Goal: Transaction & Acquisition: Book appointment/travel/reservation

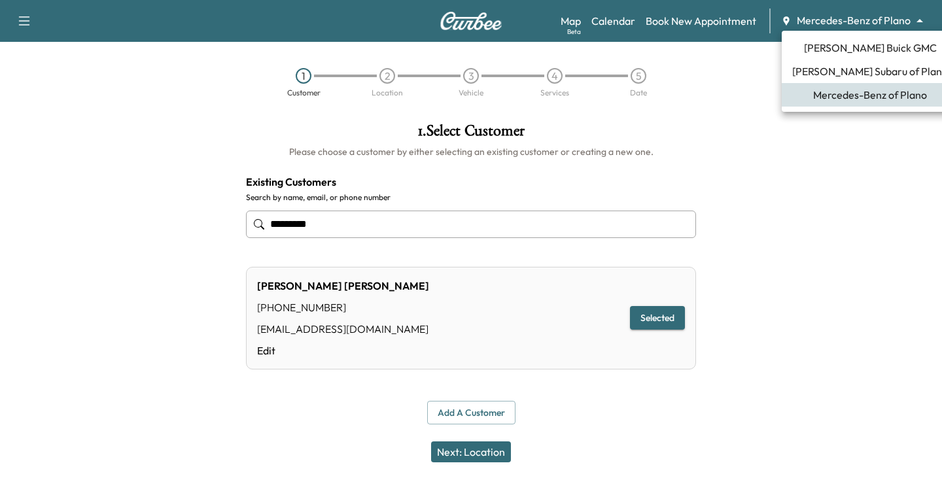
click at [926, 20] on body "**********" at bounding box center [471, 239] width 942 height 478
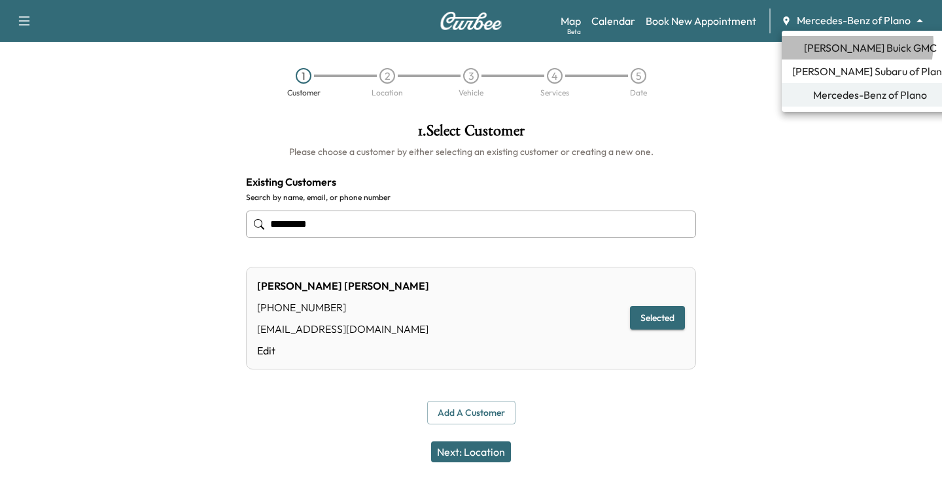
click at [837, 43] on span "[PERSON_NAME] Buick GMC" at bounding box center [870, 48] width 133 height 16
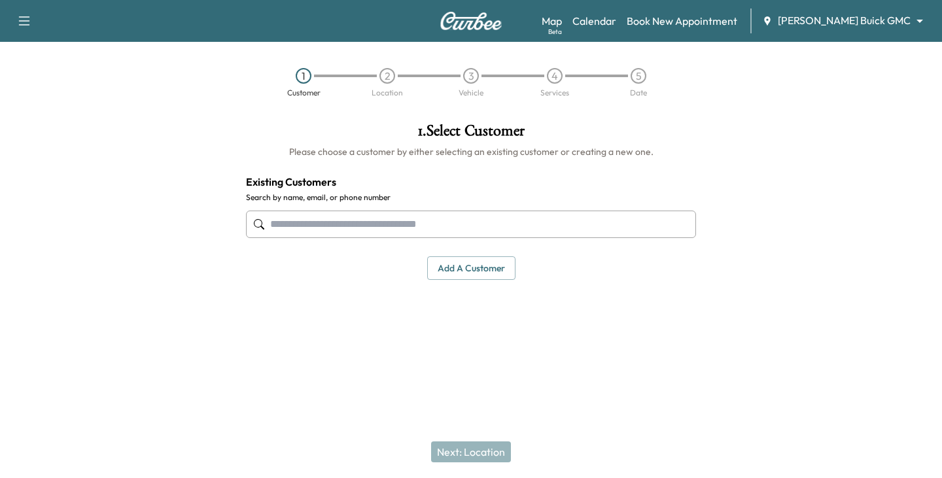
click at [377, 216] on input "text" at bounding box center [471, 224] width 450 height 27
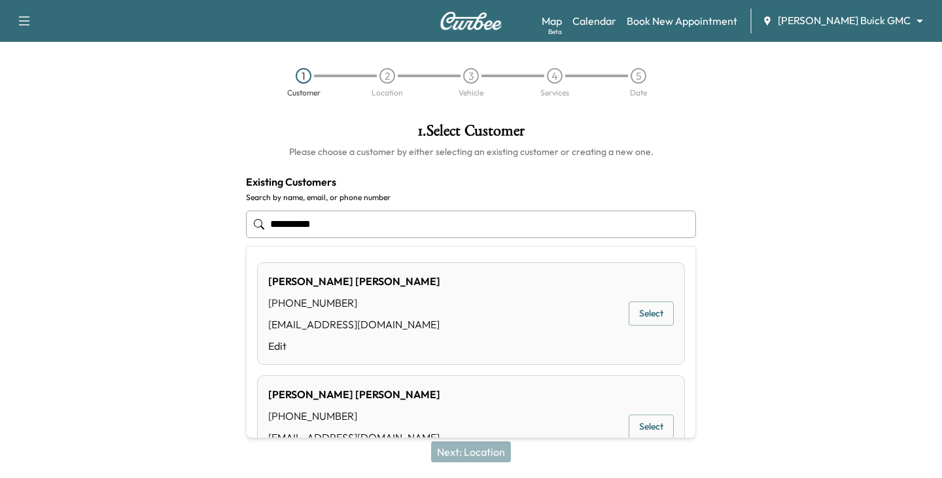
click at [644, 307] on button "Select" at bounding box center [651, 314] width 45 height 24
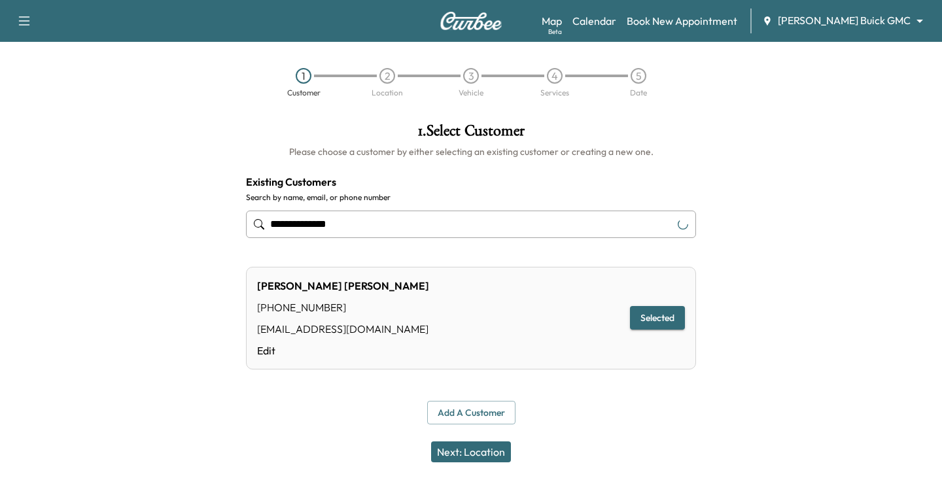
type input "**********"
click at [644, 317] on button "Selected" at bounding box center [657, 318] width 55 height 24
click at [473, 449] on button "Next: Location" at bounding box center [471, 451] width 80 height 21
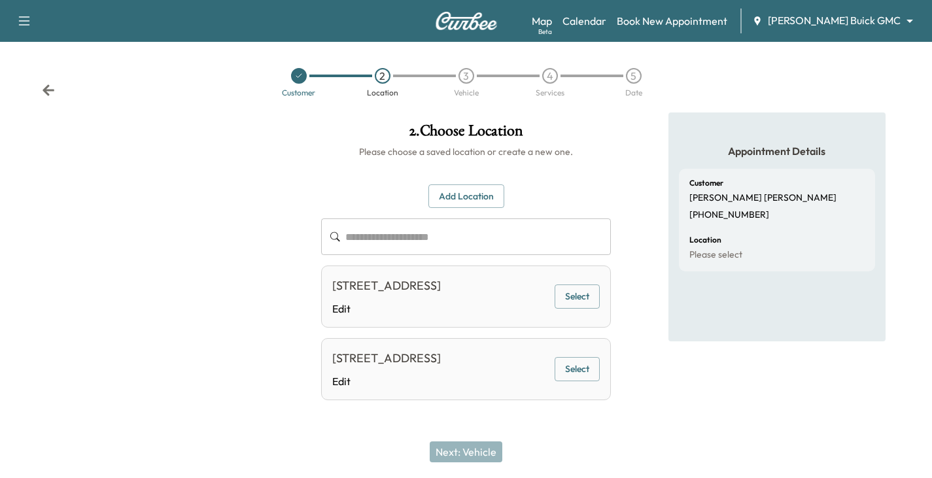
click at [570, 295] on button "Select" at bounding box center [577, 297] width 45 height 24
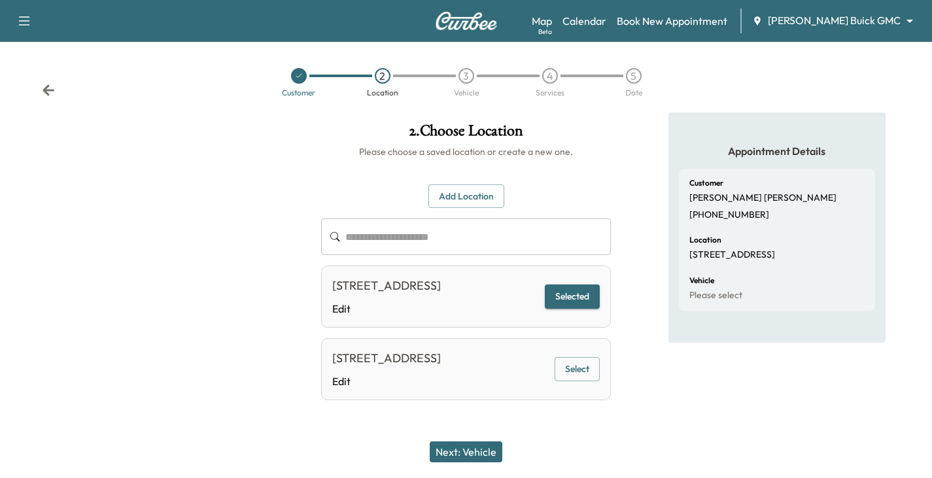
click at [477, 451] on button "Next: Vehicle" at bounding box center [466, 451] width 73 height 21
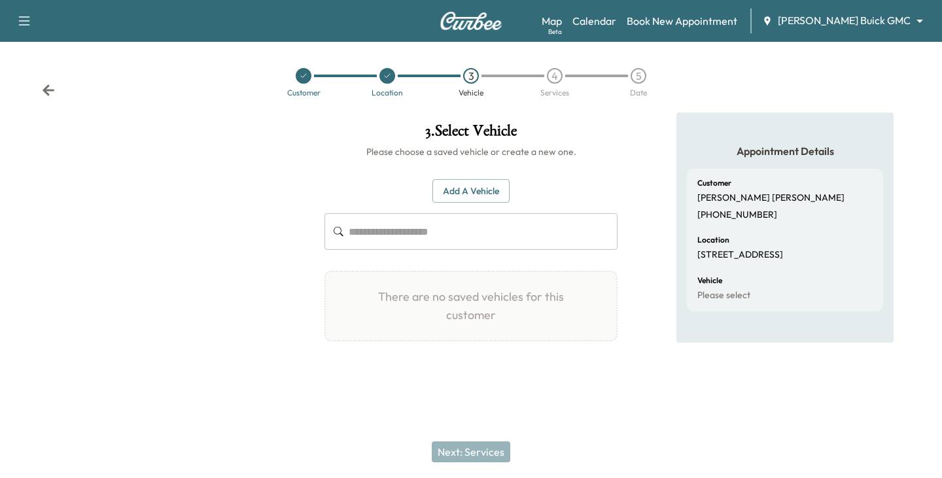
click at [472, 194] on button "Add a Vehicle" at bounding box center [470, 191] width 77 height 24
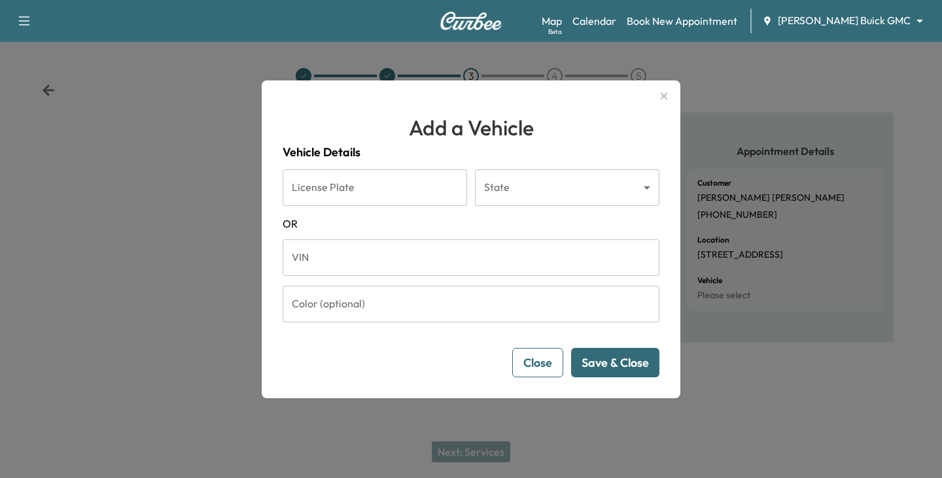
click at [349, 259] on input "VIN" at bounding box center [471, 257] width 377 height 37
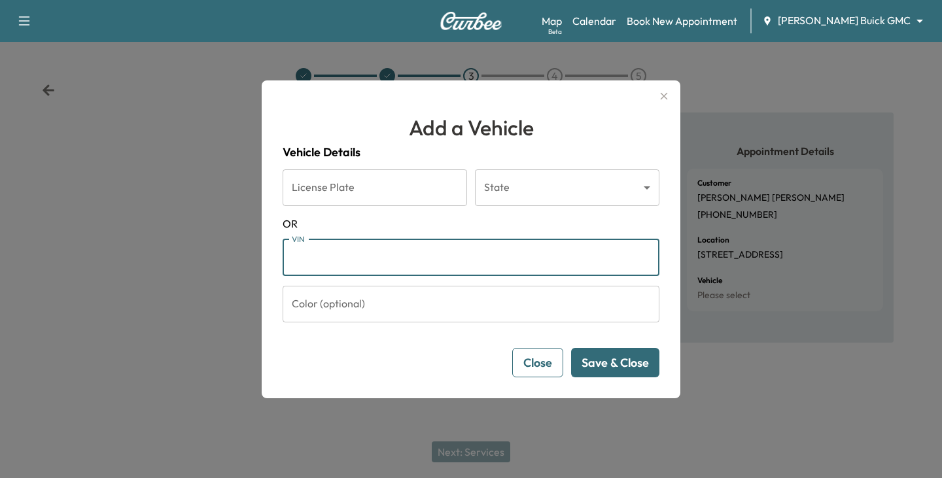
paste input "**********"
type input "**********"
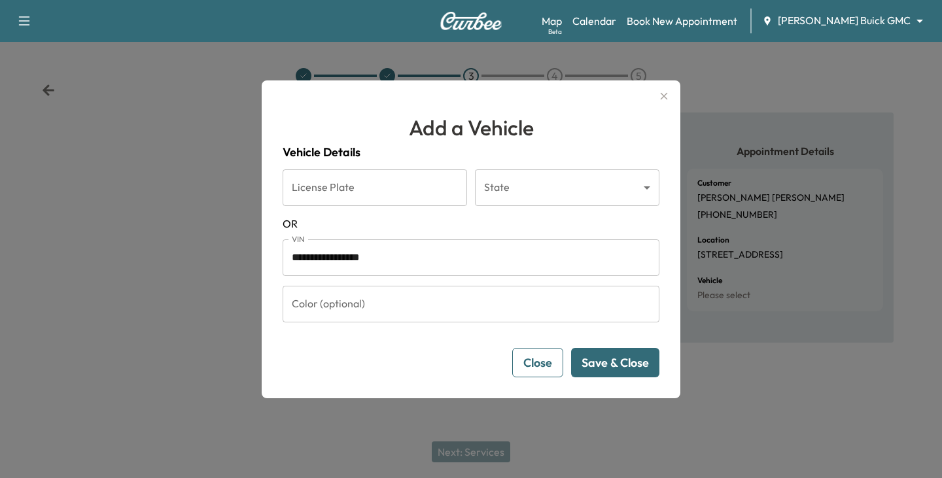
click at [606, 368] on button "Save & Close" at bounding box center [615, 362] width 88 height 29
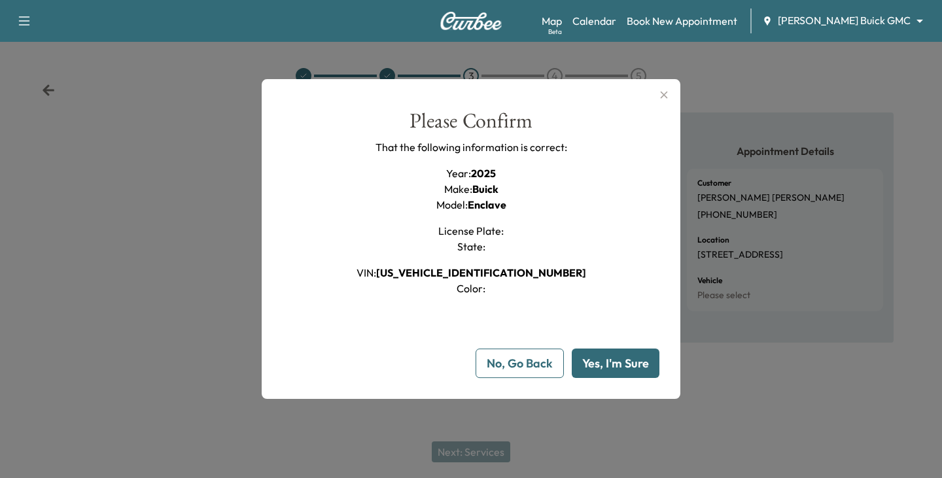
click at [596, 365] on button "Yes, I'm Sure" at bounding box center [616, 363] width 88 height 29
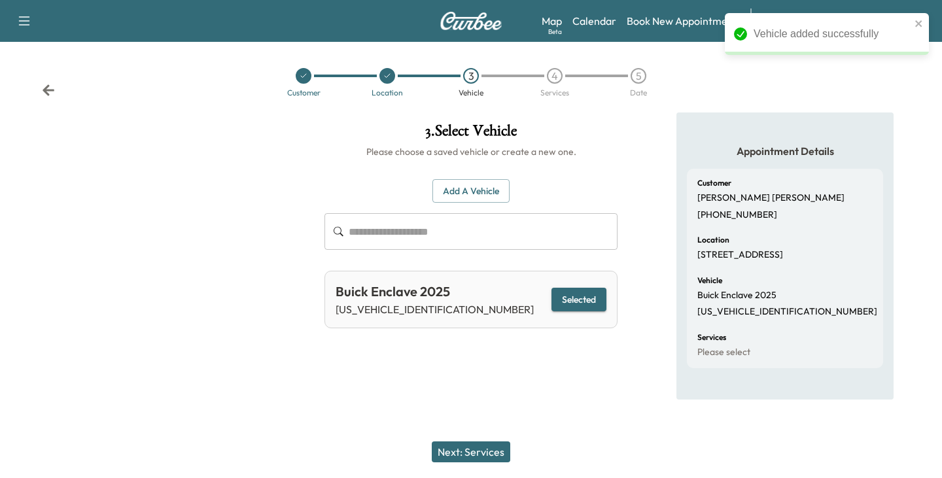
click at [483, 452] on button "Next: Services" at bounding box center [471, 451] width 78 height 21
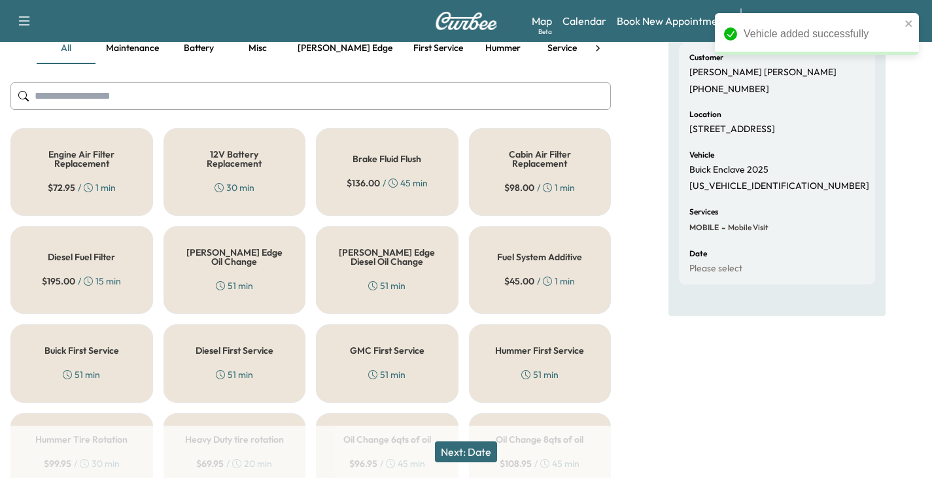
scroll to position [131, 0]
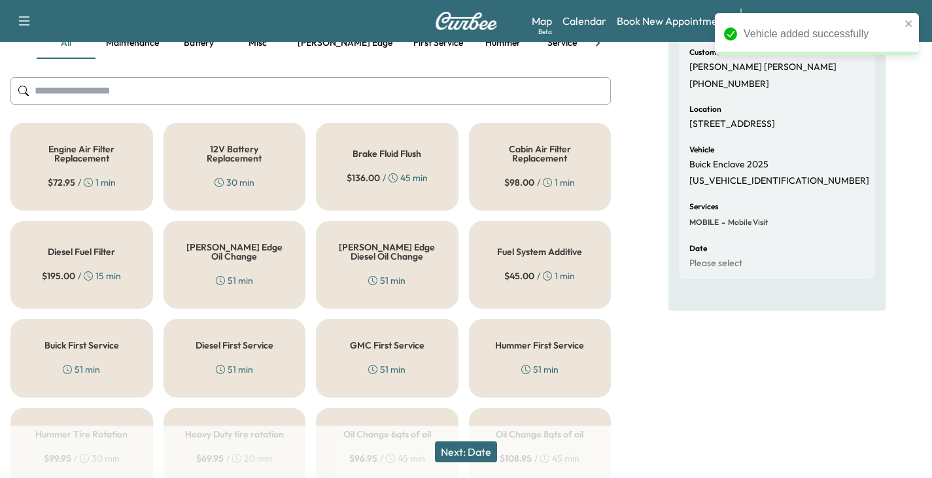
click at [240, 266] on div "[PERSON_NAME] Edge Oil Change 51 min" at bounding box center [235, 265] width 143 height 88
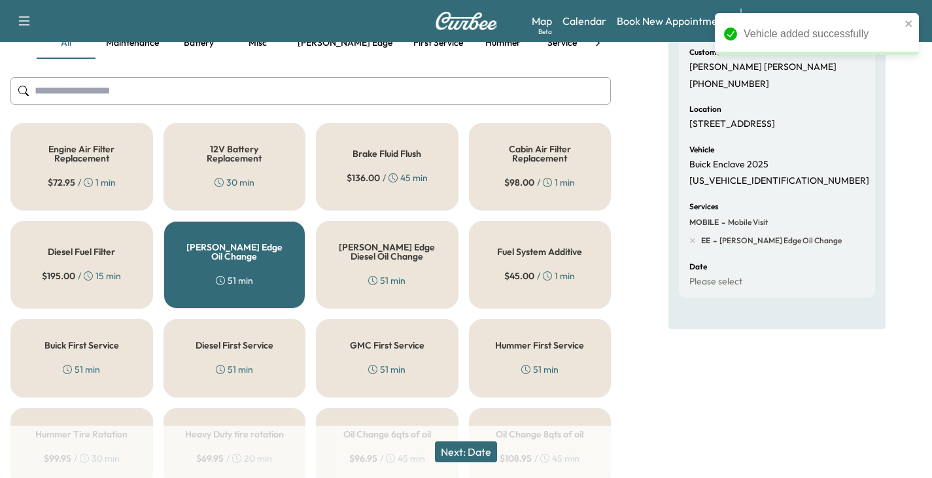
click at [469, 454] on button "Next: Date" at bounding box center [466, 451] width 62 height 21
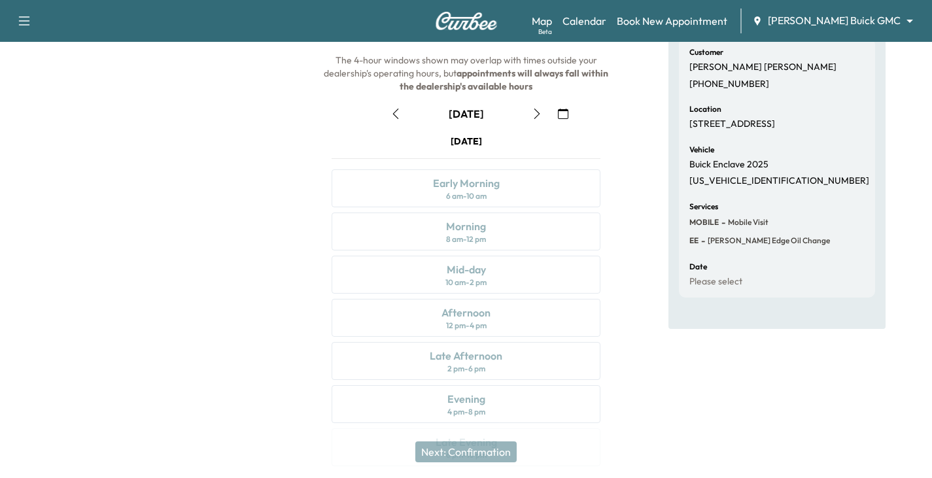
click at [538, 114] on icon "button" at bounding box center [537, 114] width 10 height 10
click at [536, 113] on icon "button" at bounding box center [537, 114] width 10 height 10
click at [532, 114] on icon "button" at bounding box center [537, 114] width 10 height 10
click at [538, 111] on icon "button" at bounding box center [537, 114] width 10 height 10
click at [483, 273] on div "Mid-day" at bounding box center [466, 270] width 39 height 16
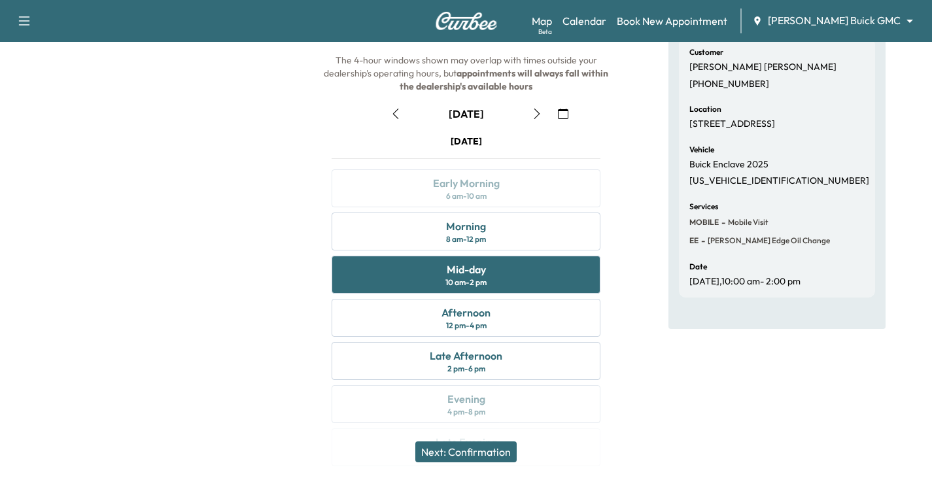
click at [484, 443] on button "Next: Confirmation" at bounding box center [465, 451] width 101 height 21
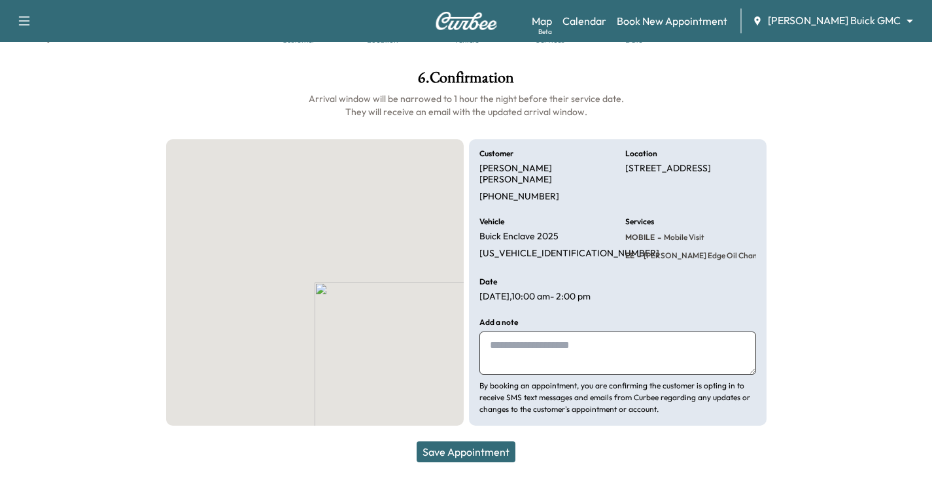
scroll to position [41, 0]
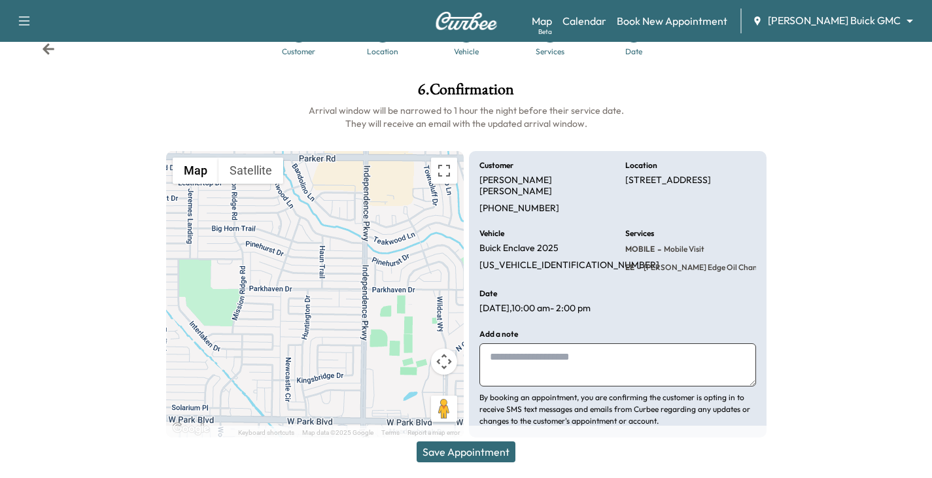
click at [475, 450] on button "Save Appointment" at bounding box center [466, 451] width 99 height 21
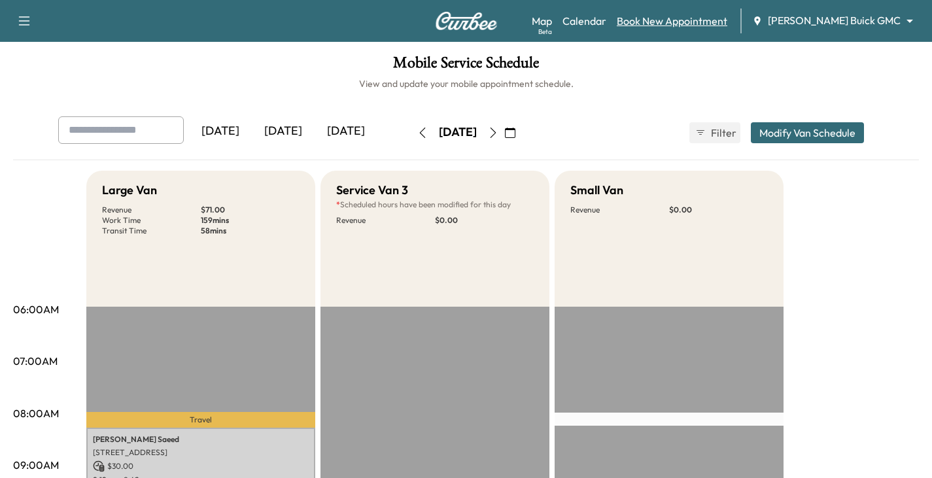
click at [699, 21] on link "Book New Appointment" at bounding box center [672, 21] width 111 height 16
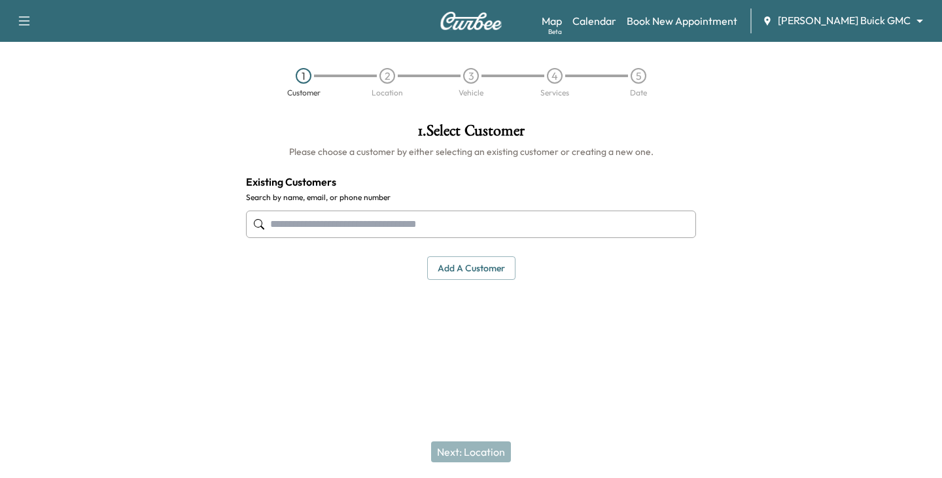
click at [351, 222] on input "text" at bounding box center [471, 224] width 450 height 27
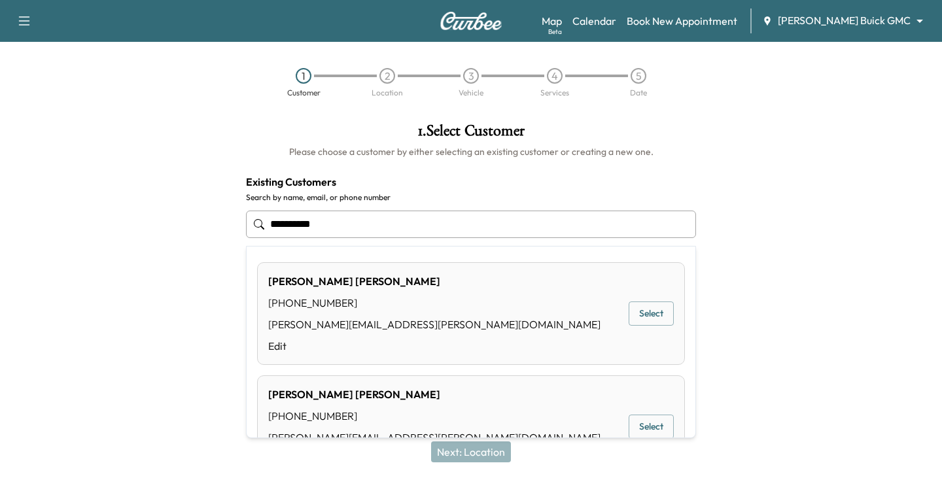
click at [651, 313] on button "Select" at bounding box center [651, 314] width 45 height 24
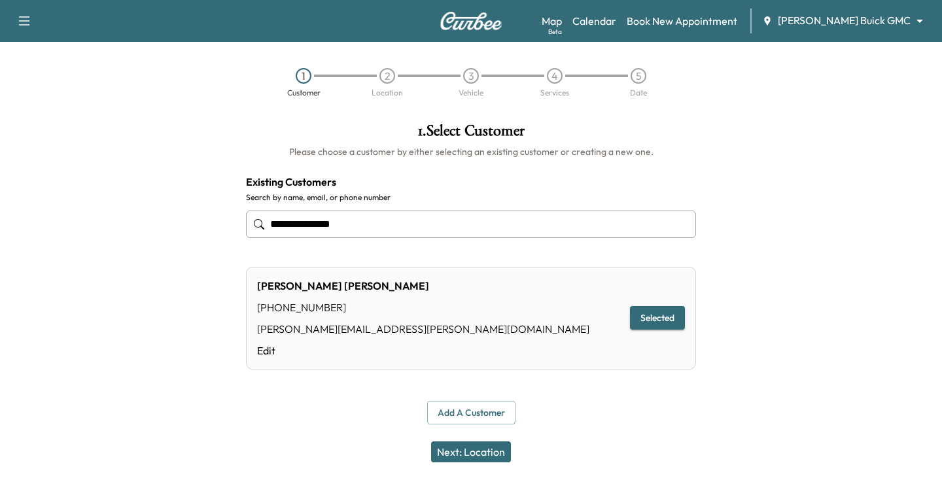
type input "**********"
click at [649, 313] on button "Selected" at bounding box center [657, 318] width 55 height 24
click at [474, 452] on button "Next: Location" at bounding box center [471, 451] width 80 height 21
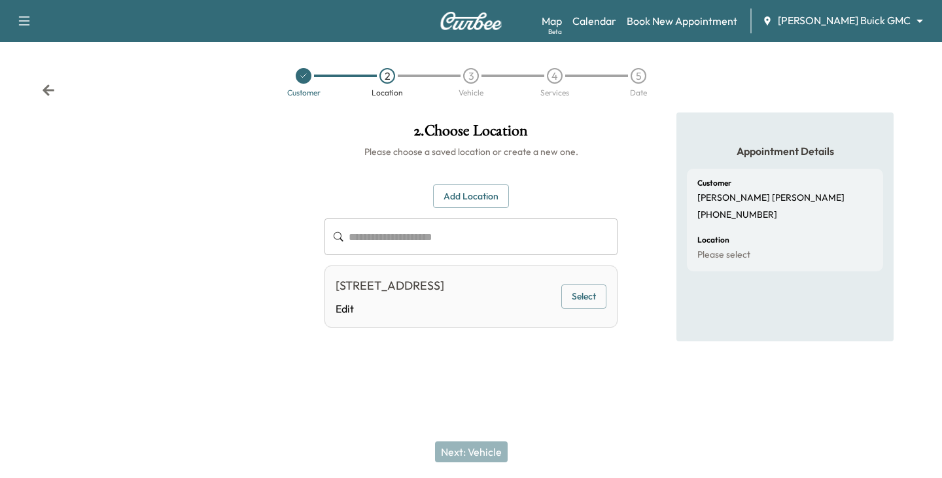
click at [583, 304] on button "Select" at bounding box center [583, 297] width 45 height 24
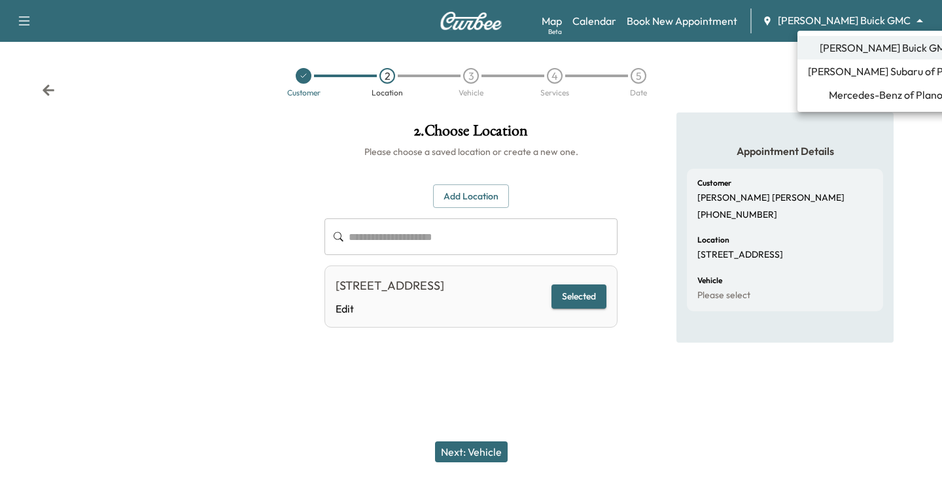
click at [906, 24] on body "**********" at bounding box center [471, 239] width 942 height 478
click at [855, 97] on span "Mercedes-Benz of Plano" at bounding box center [886, 95] width 114 height 16
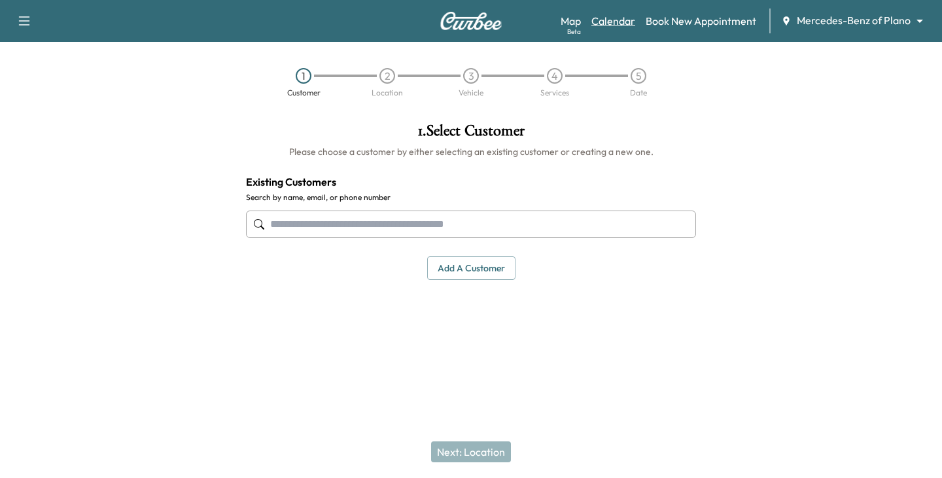
click at [606, 18] on link "Calendar" at bounding box center [613, 21] width 44 height 16
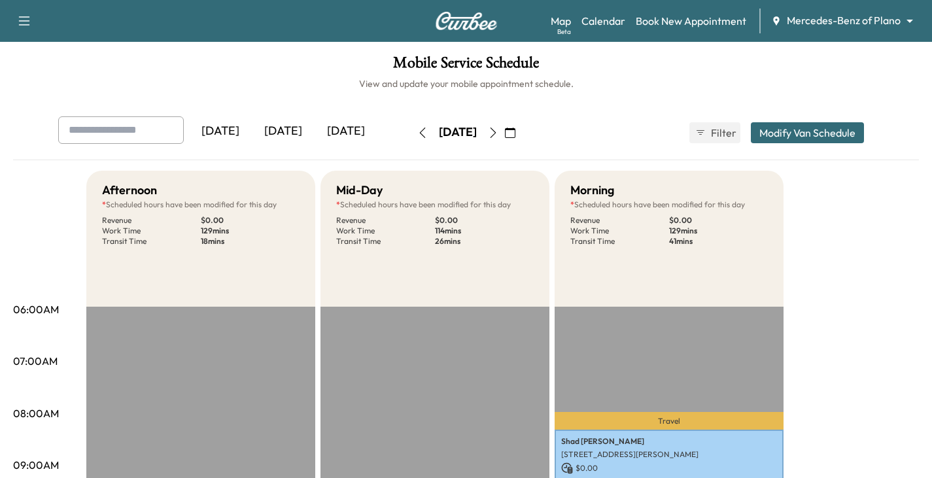
click at [124, 129] on input "text" at bounding box center [121, 129] width 126 height 27
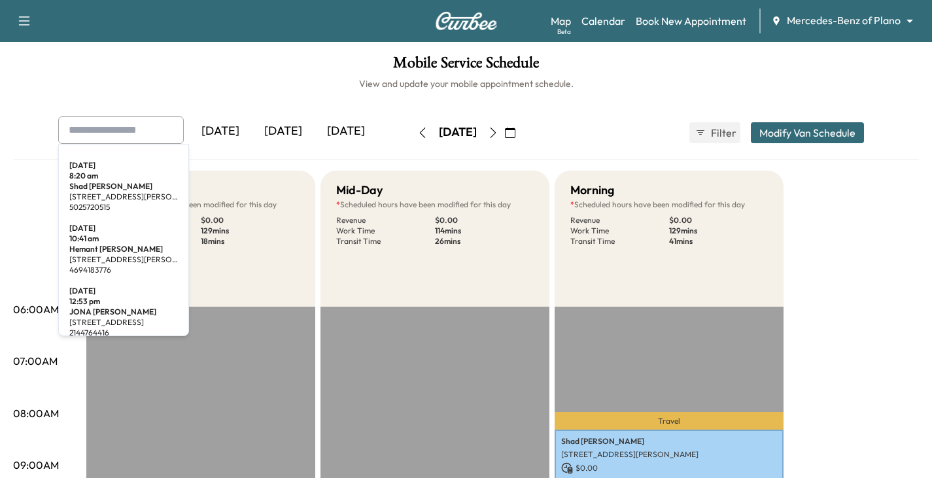
click at [136, 131] on input "text" at bounding box center [121, 129] width 126 height 27
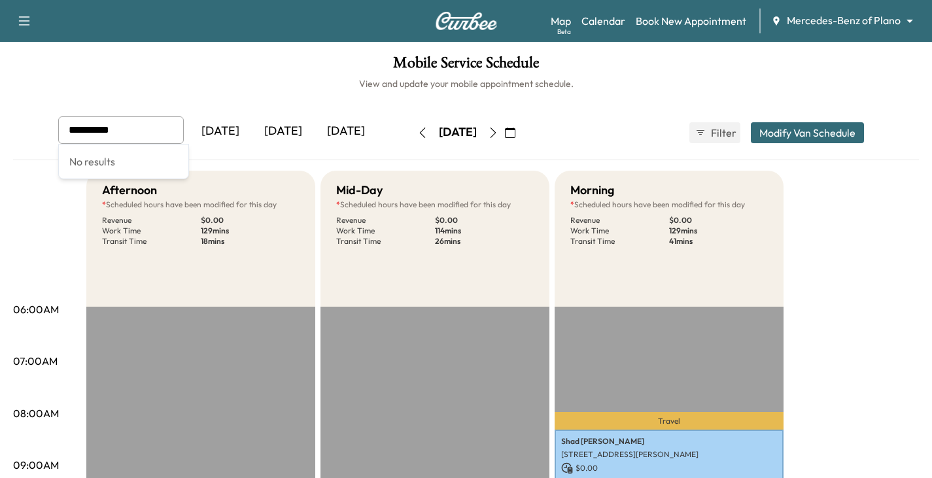
type input "**********"
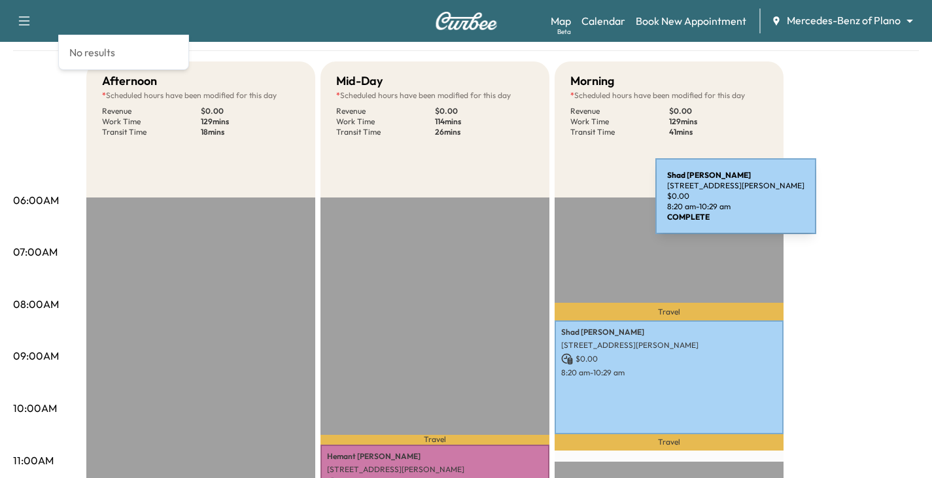
scroll to position [65, 0]
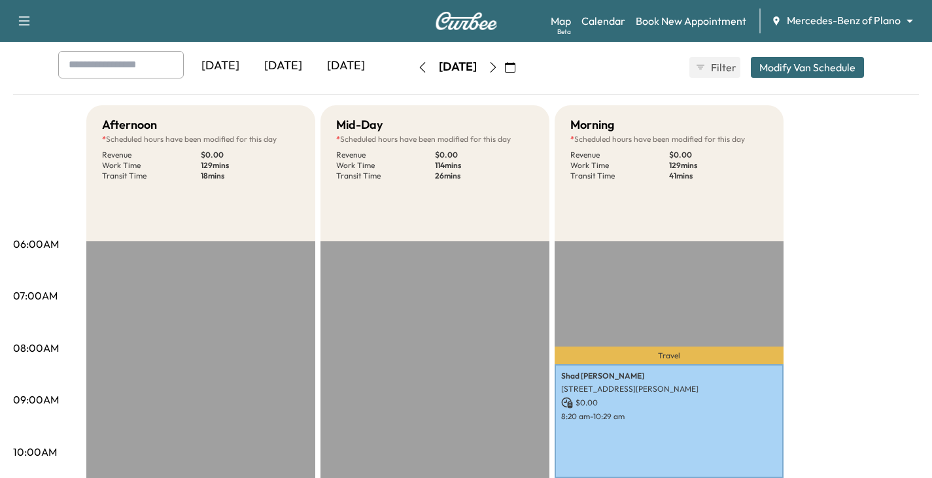
click at [417, 66] on icon "button" at bounding box center [422, 67] width 10 height 10
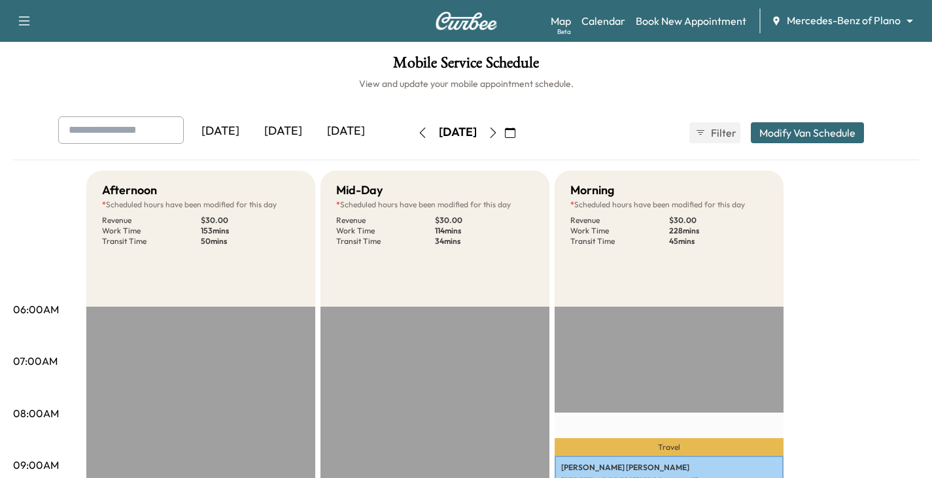
click at [498, 133] on icon "button" at bounding box center [493, 133] width 10 height 10
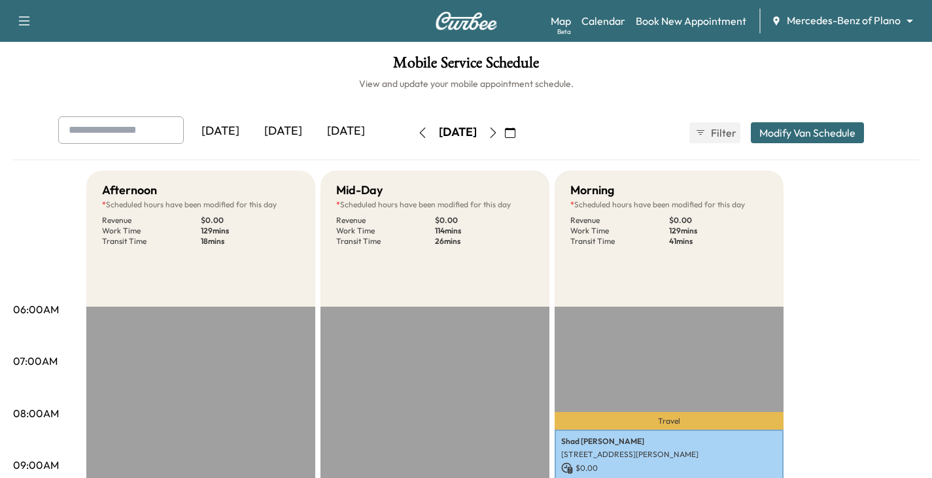
click at [498, 133] on icon "button" at bounding box center [493, 133] width 10 height 10
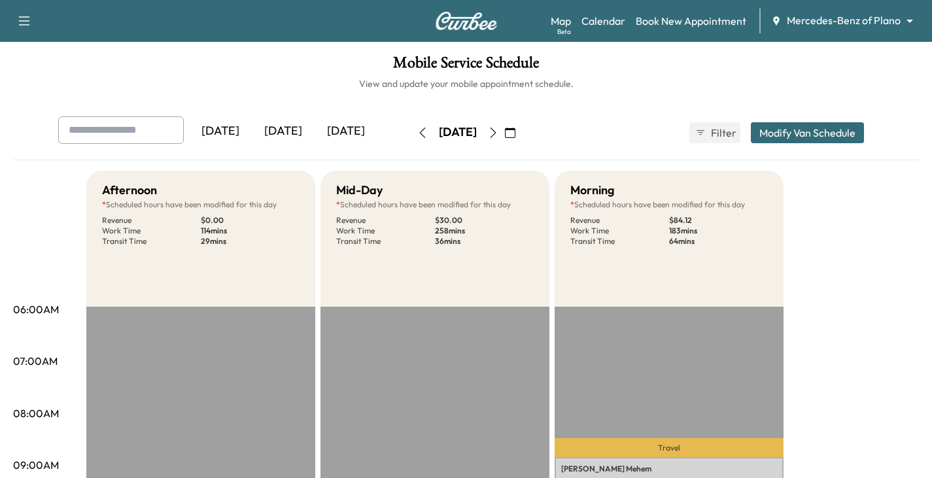
click at [498, 132] on icon "button" at bounding box center [493, 133] width 10 height 10
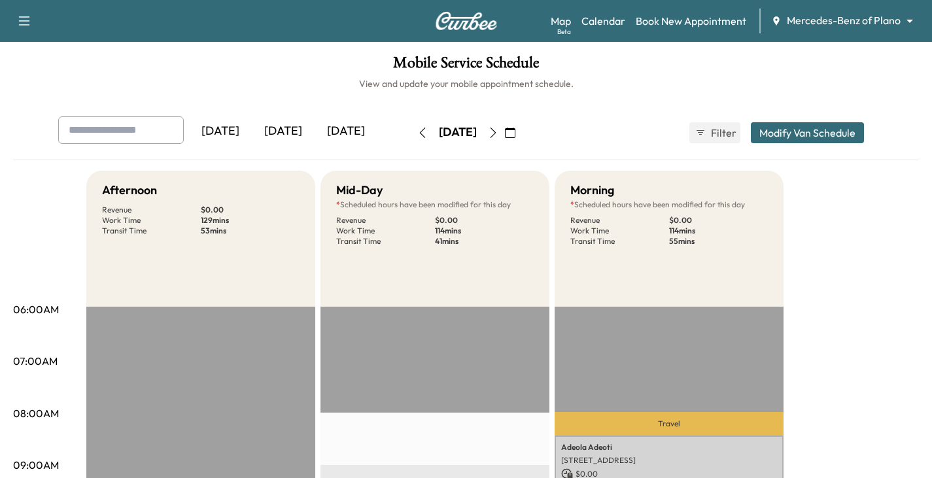
click at [498, 131] on icon "button" at bounding box center [493, 133] width 10 height 10
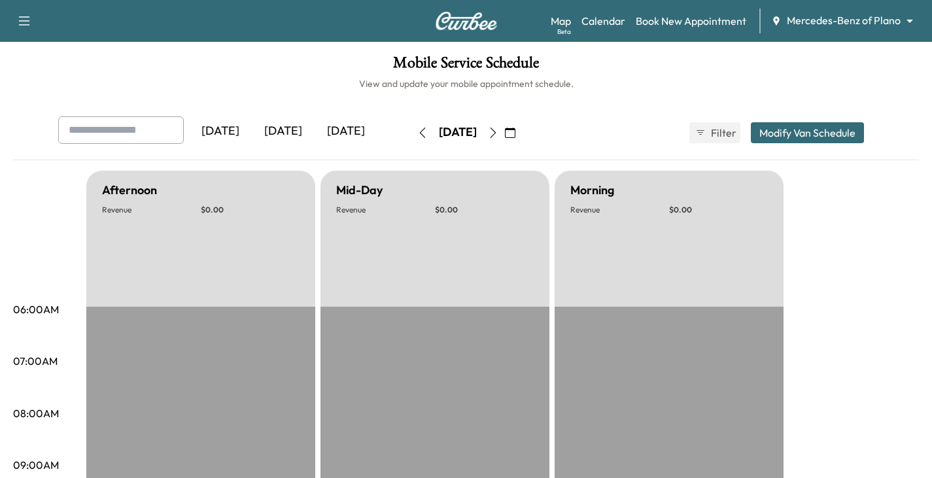
click at [504, 133] on button "button" at bounding box center [493, 132] width 22 height 21
click at [498, 133] on icon "button" at bounding box center [493, 133] width 10 height 10
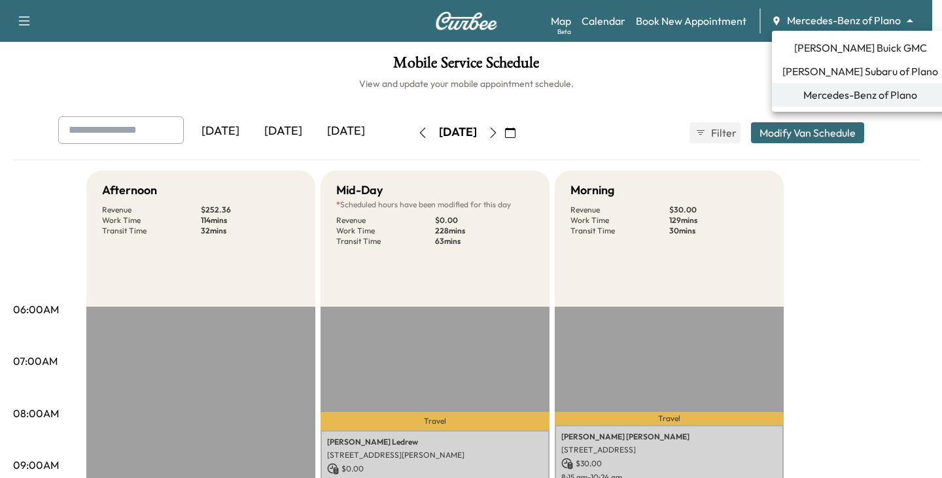
click at [911, 18] on body "Support Log Out Map Beta Calendar Book New Appointment Mercedes-Benz of Plano *…" at bounding box center [471, 239] width 942 height 478
click at [857, 48] on span "[PERSON_NAME] Buick GMC" at bounding box center [860, 48] width 133 height 16
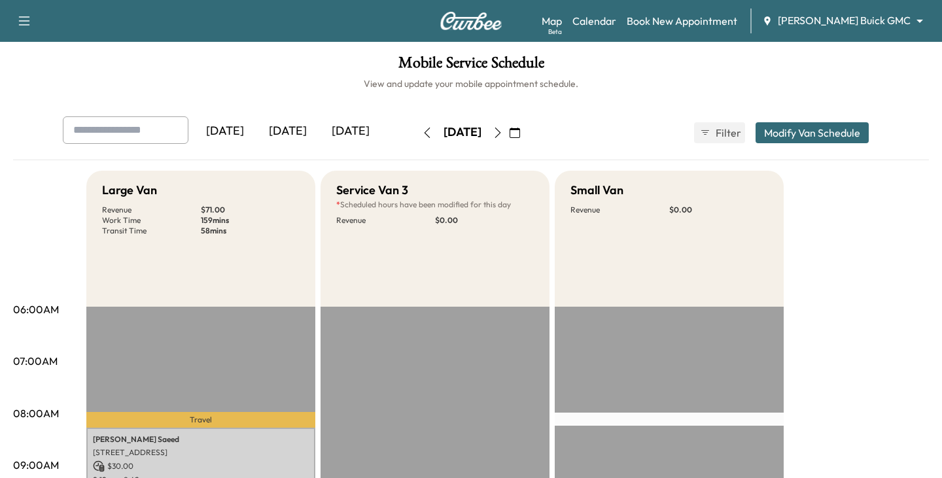
click at [889, 17] on body "Support Log Out Map Beta Calendar Book New Appointment [PERSON_NAME] Buick GMC …" at bounding box center [471, 239] width 942 height 478
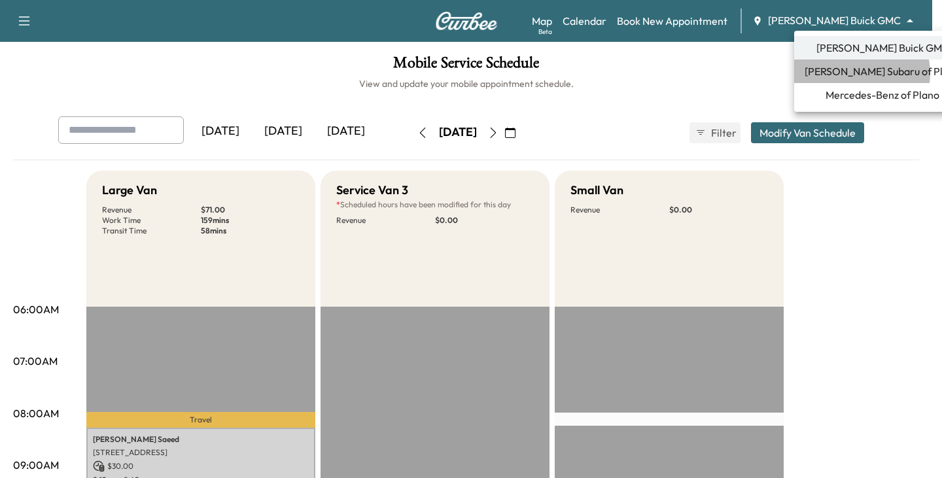
click at [857, 73] on span "[PERSON_NAME] Subaru of Plano" at bounding box center [882, 71] width 156 height 16
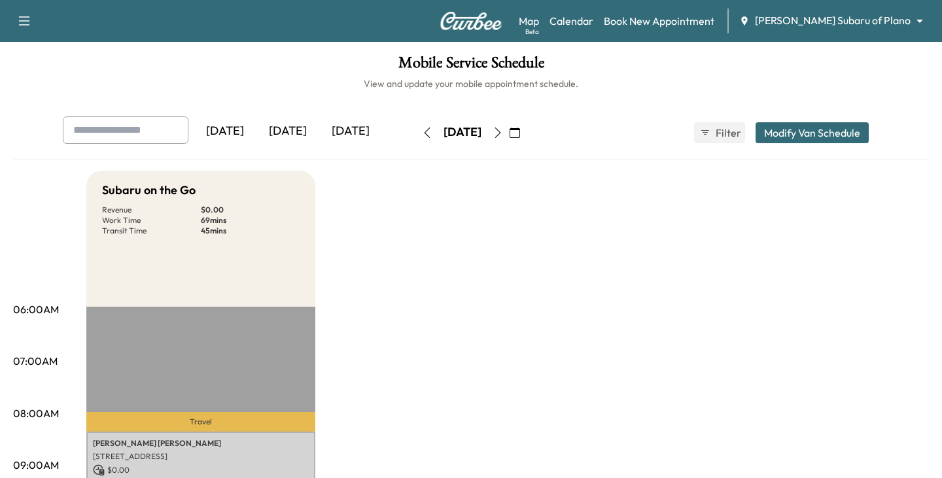
click at [912, 18] on body "Support Log Out Map Beta Calendar Book New Appointment [PERSON_NAME] Subaru of …" at bounding box center [471, 239] width 942 height 478
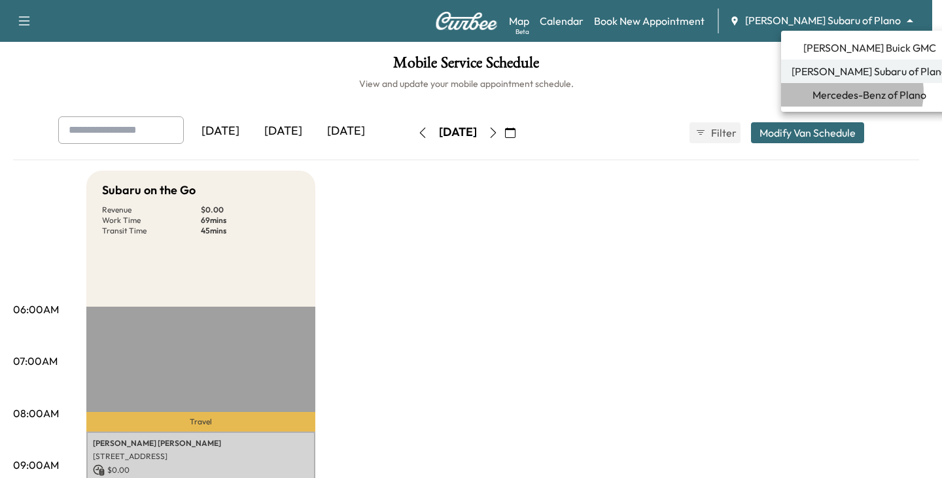
click at [850, 92] on span "Mercedes-Benz of Plano" at bounding box center [869, 95] width 114 height 16
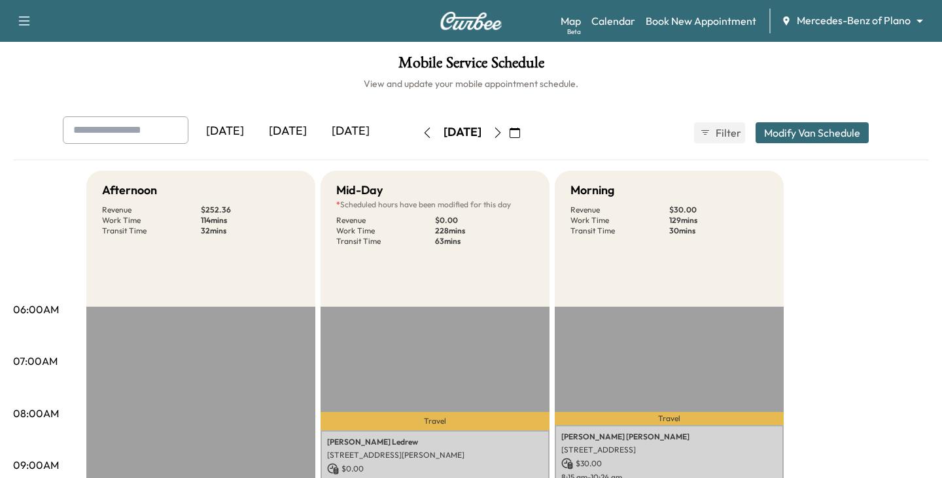
click at [909, 19] on body "Support Log Out Map Beta Calendar Book New Appointment Mercedes-Benz of Plano *…" at bounding box center [471, 239] width 942 height 478
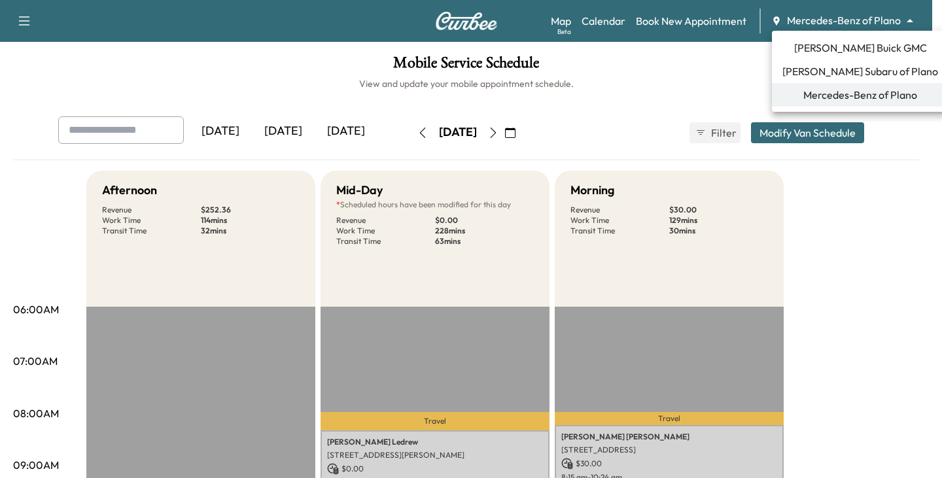
click at [834, 49] on span "[PERSON_NAME] Buick GMC" at bounding box center [860, 48] width 133 height 16
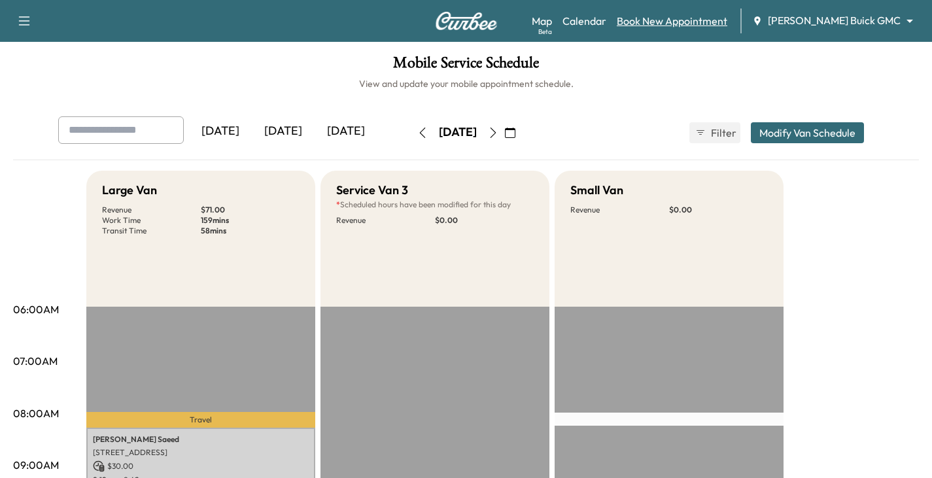
click at [695, 18] on link "Book New Appointment" at bounding box center [672, 21] width 111 height 16
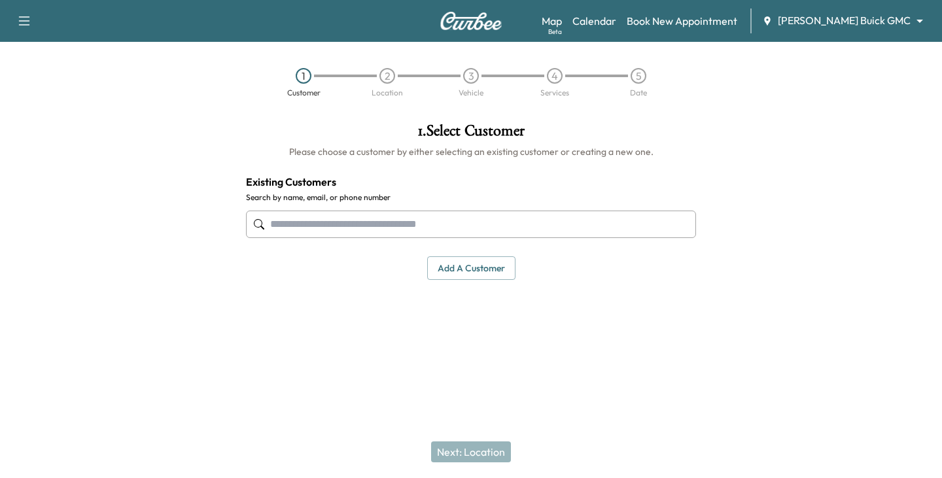
click at [394, 215] on input "text" at bounding box center [471, 224] width 450 height 27
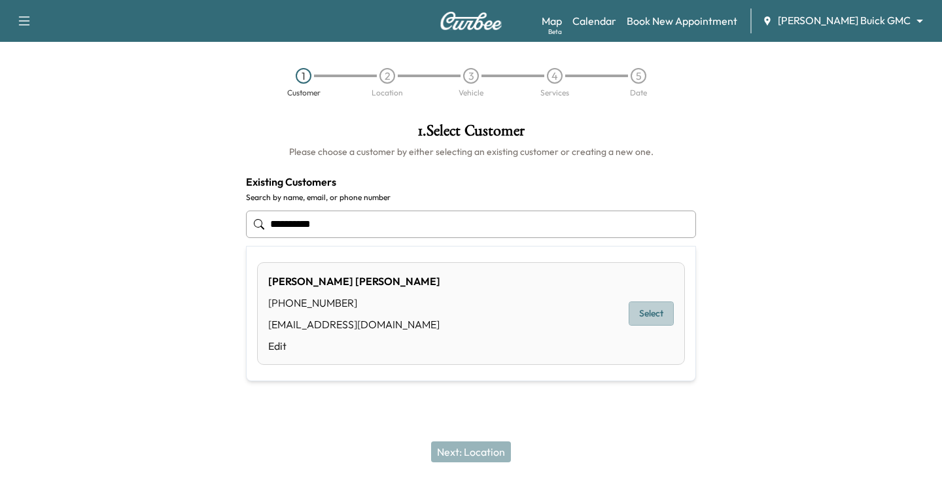
click at [640, 308] on button "Select" at bounding box center [651, 314] width 45 height 24
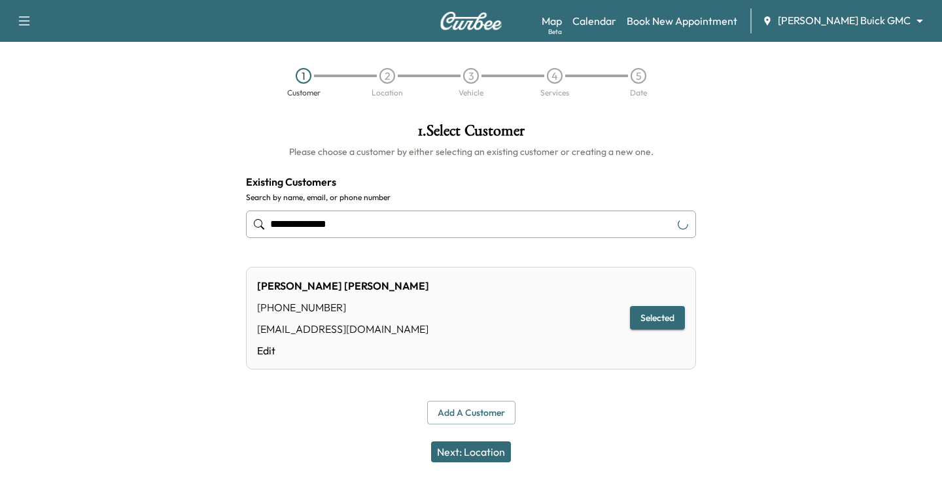
type input "**********"
click at [470, 448] on button "Next: Location" at bounding box center [471, 451] width 80 height 21
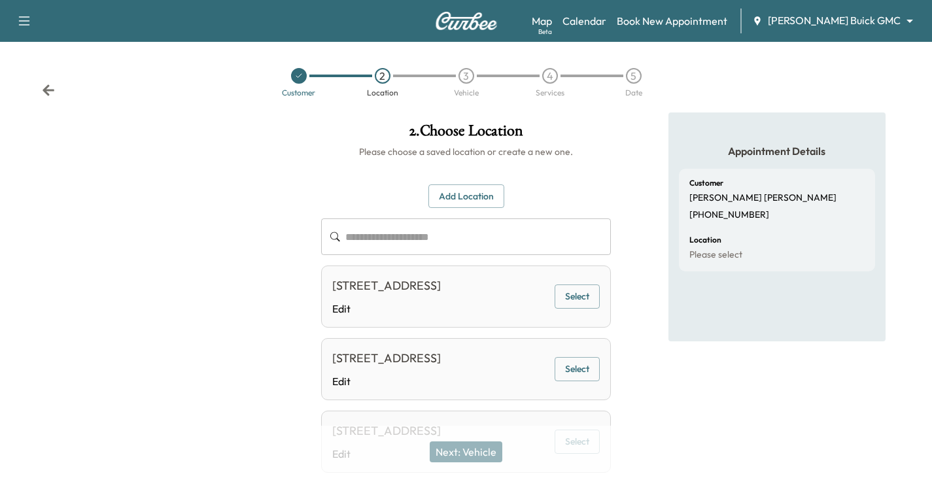
click at [49, 88] on icon at bounding box center [48, 90] width 13 height 13
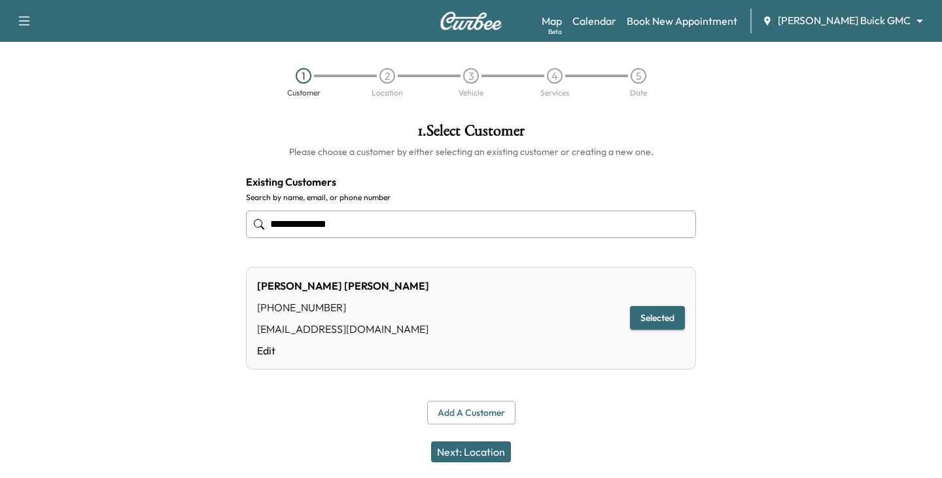
click at [877, 19] on body "**********" at bounding box center [471, 239] width 942 height 478
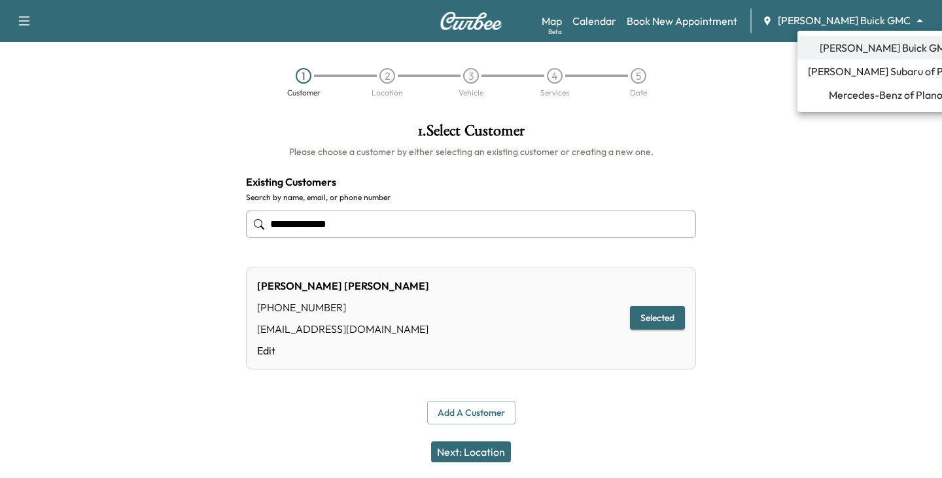
click at [850, 100] on span "Mercedes-Benz of Plano" at bounding box center [886, 95] width 114 height 16
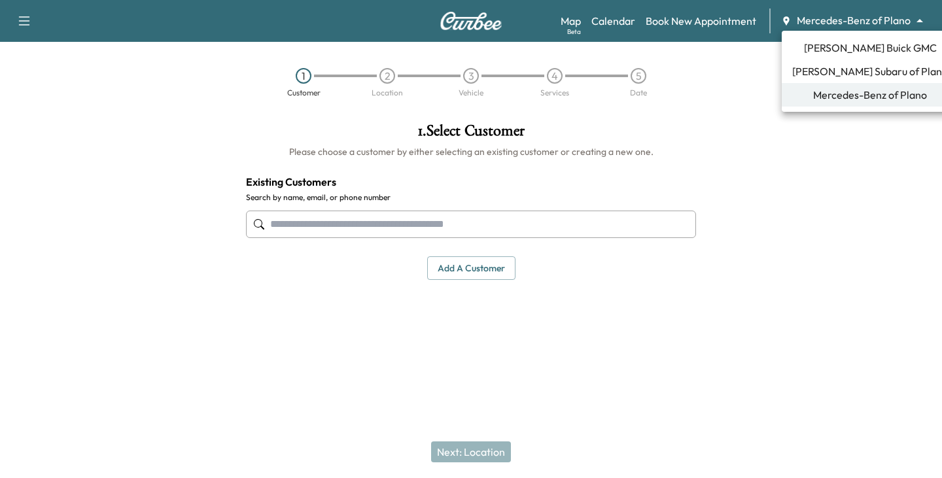
click at [919, 24] on body "Support Log Out Map Beta Calendar Book New Appointment Mercedes-Benz of Plano *…" at bounding box center [471, 239] width 942 height 478
click at [831, 44] on span "[PERSON_NAME] Buick GMC" at bounding box center [870, 48] width 133 height 16
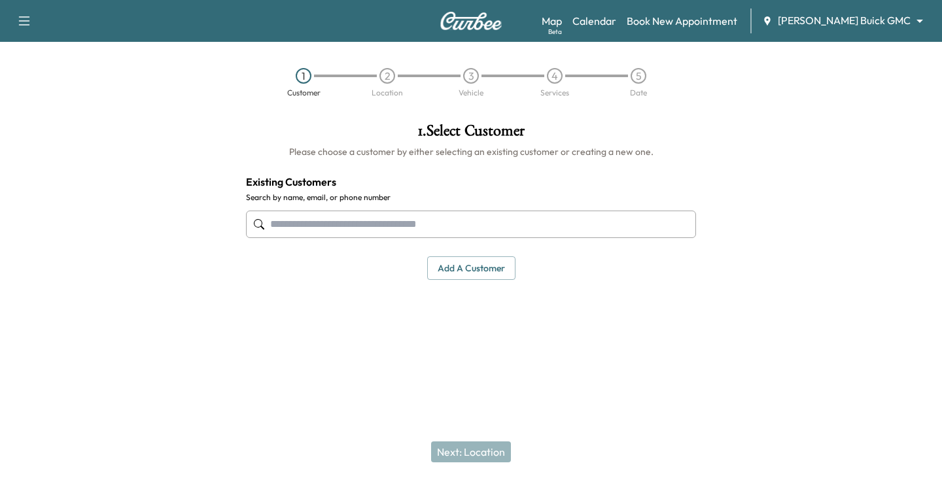
click at [370, 229] on input "text" at bounding box center [471, 224] width 450 height 27
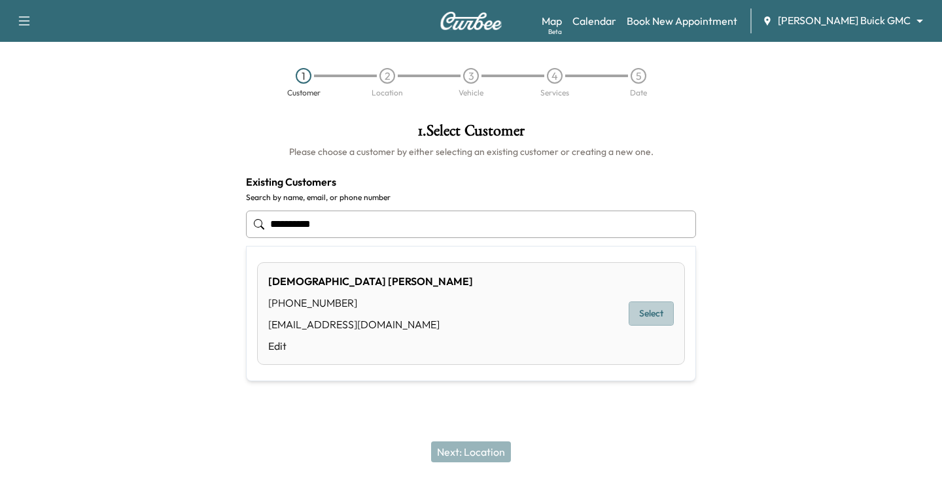
click at [648, 311] on button "Select" at bounding box center [651, 314] width 45 height 24
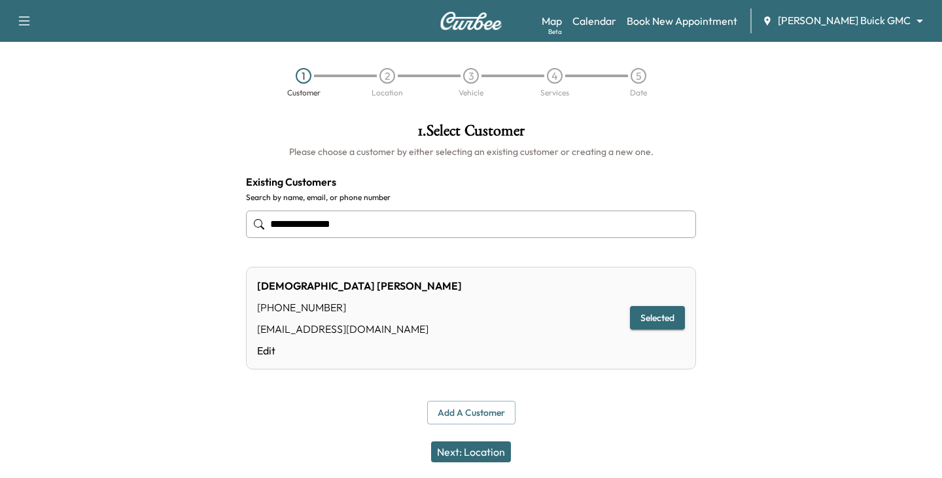
type input "**********"
click at [648, 311] on button "Selected" at bounding box center [657, 318] width 55 height 24
click at [476, 447] on button "Next: Location" at bounding box center [471, 451] width 80 height 21
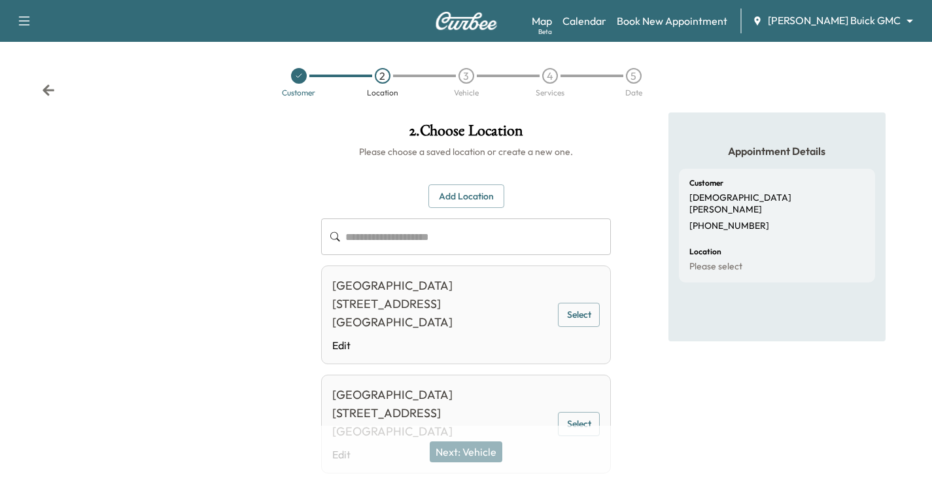
click at [44, 90] on icon at bounding box center [49, 89] width 12 height 11
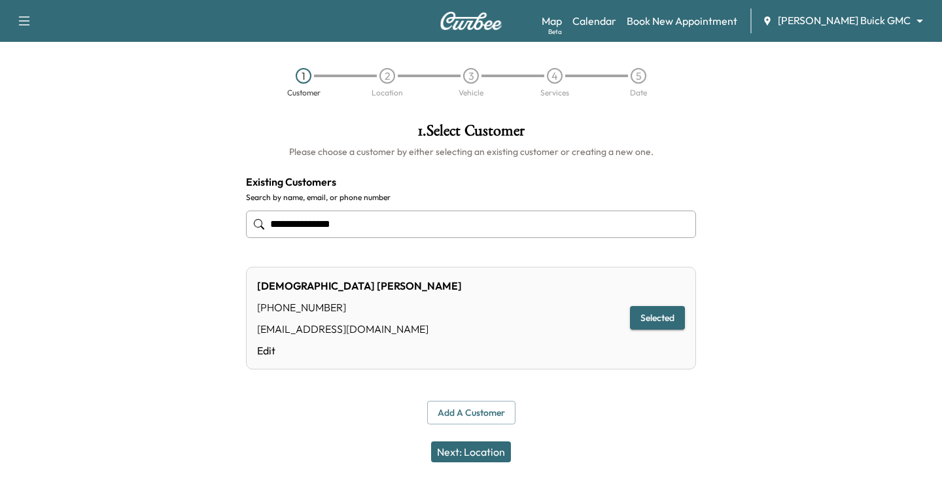
click at [916, 20] on body "**********" at bounding box center [471, 239] width 942 height 478
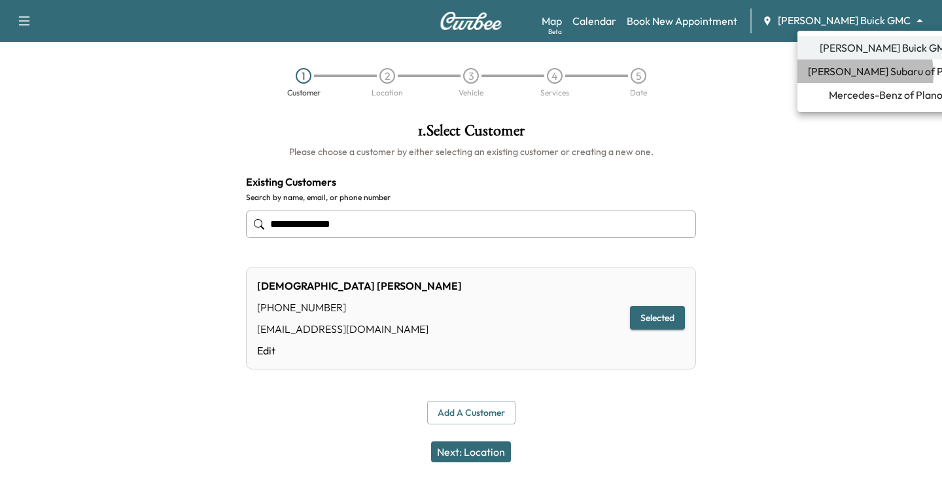
click at [850, 74] on span "[PERSON_NAME] Subaru of Plano" at bounding box center [886, 71] width 156 height 16
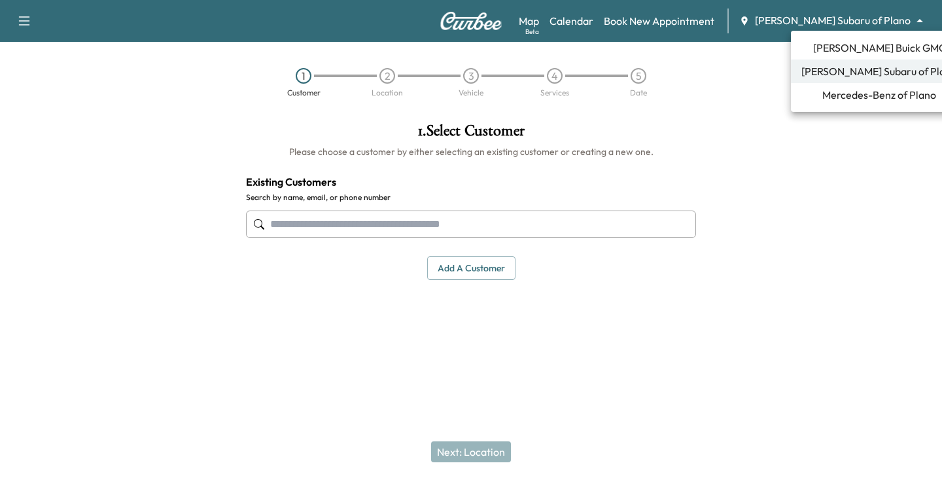
click at [911, 27] on body "Support Log Out Map Beta Calendar Book New Appointment [PERSON_NAME] Subaru of …" at bounding box center [471, 239] width 942 height 478
click at [840, 48] on span "[PERSON_NAME] Buick GMC" at bounding box center [879, 48] width 133 height 16
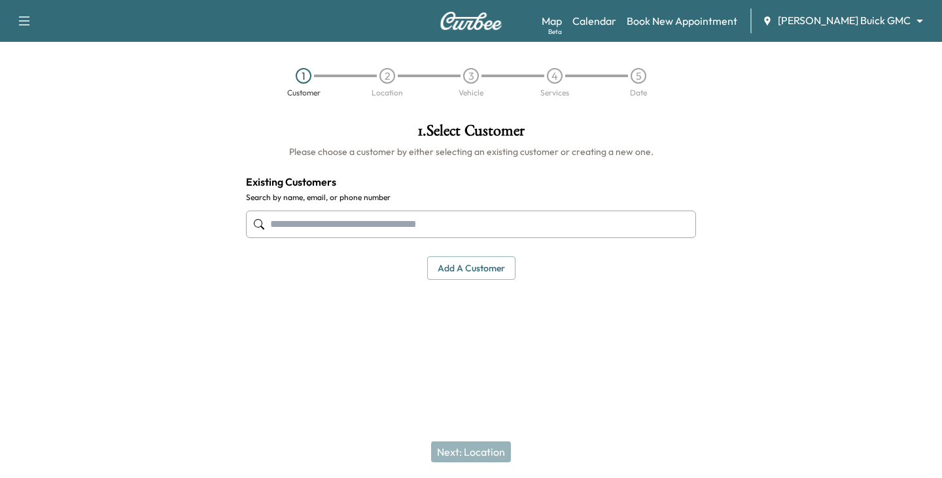
click at [311, 223] on input "text" at bounding box center [471, 224] width 450 height 27
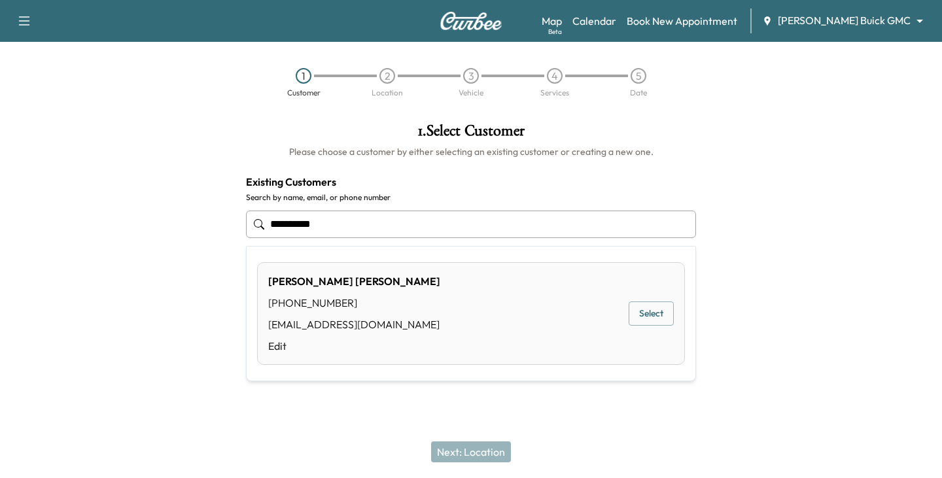
click at [649, 306] on button "Select" at bounding box center [651, 314] width 45 height 24
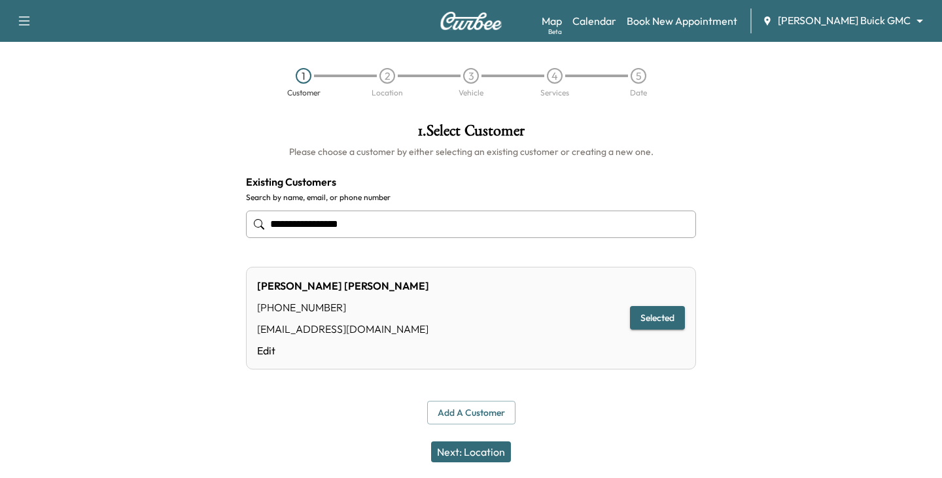
type input "**********"
click at [651, 313] on button "Selected" at bounding box center [657, 318] width 55 height 24
click at [489, 452] on button "Next: Location" at bounding box center [471, 451] width 80 height 21
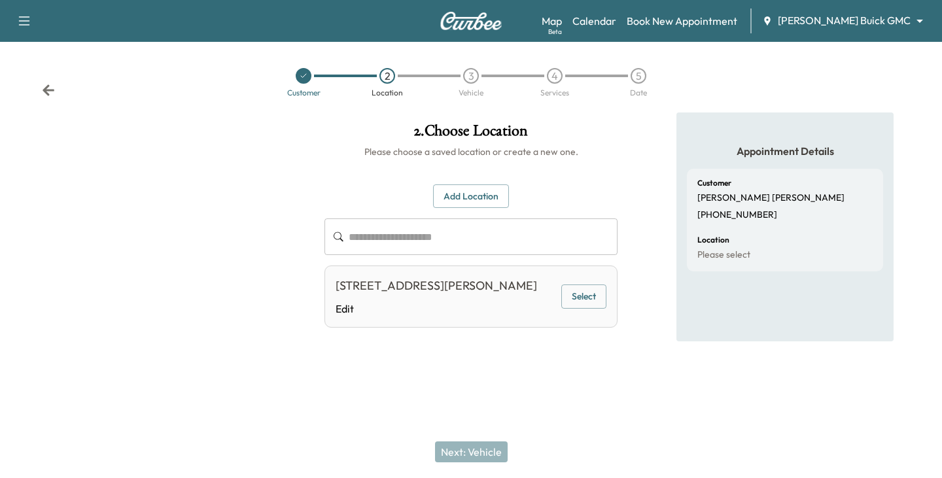
click at [586, 307] on button "Select" at bounding box center [583, 297] width 45 height 24
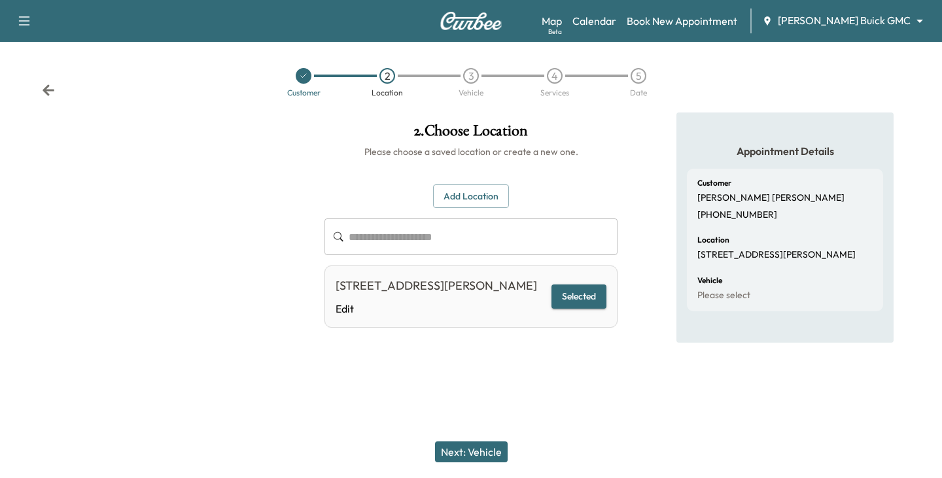
click at [469, 457] on button "Next: Vehicle" at bounding box center [471, 451] width 73 height 21
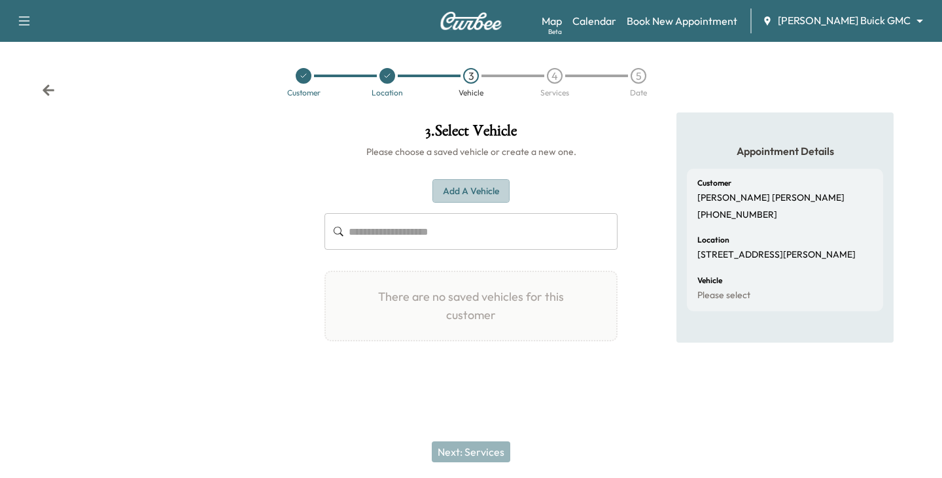
click at [456, 192] on button "Add a Vehicle" at bounding box center [470, 191] width 77 height 24
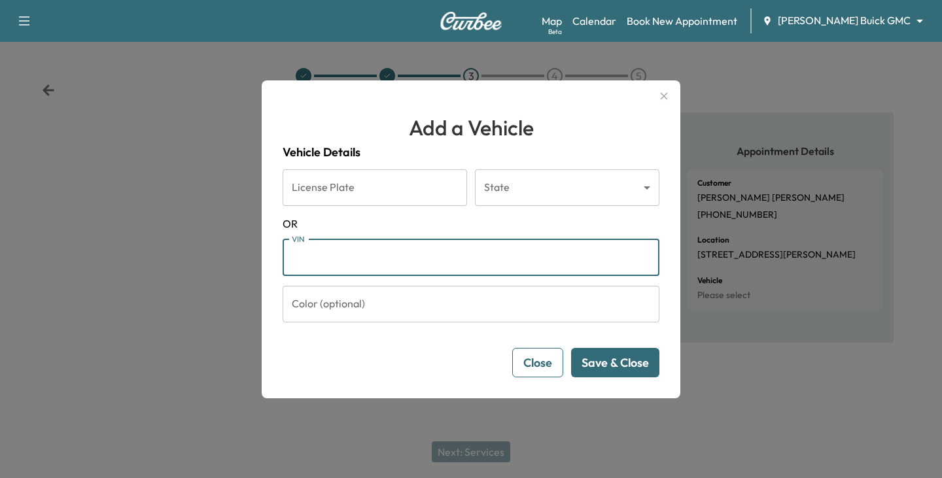
click at [330, 253] on input "VIN" at bounding box center [471, 257] width 377 height 37
paste input "**********"
type input "**********"
click at [613, 363] on button "Save & Close" at bounding box center [615, 362] width 88 height 29
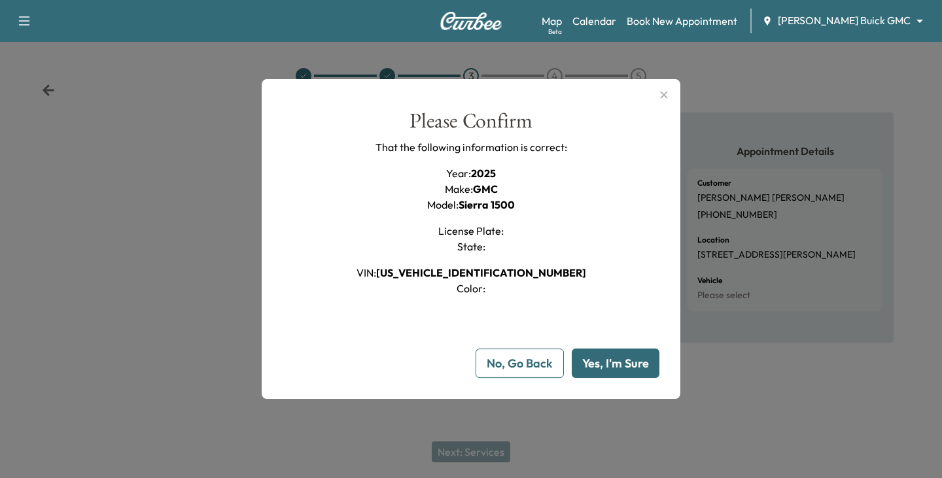
click at [620, 359] on button "Yes, I'm Sure" at bounding box center [616, 363] width 88 height 29
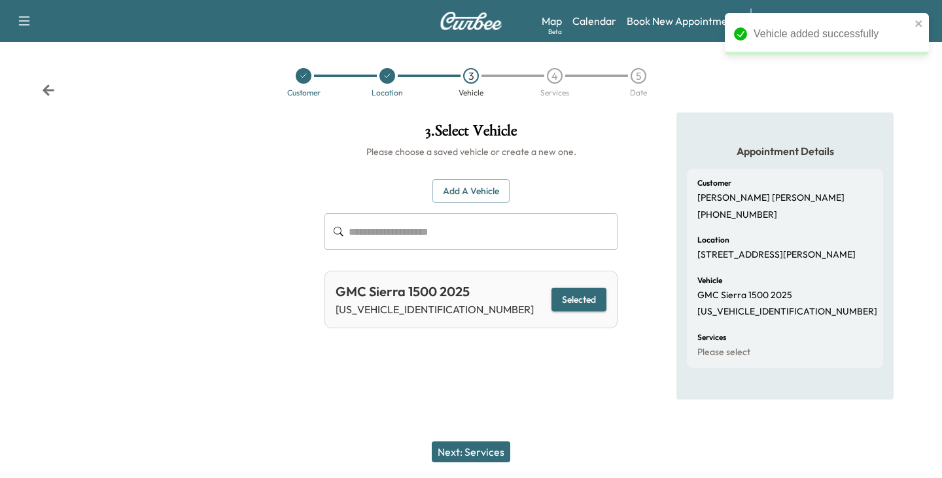
click at [481, 451] on button "Next: Services" at bounding box center [471, 451] width 78 height 21
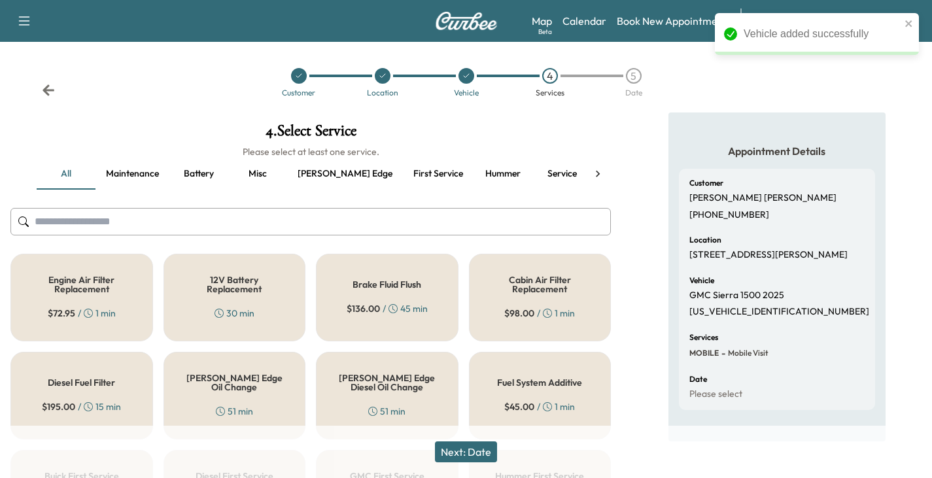
click at [248, 381] on h5 "[PERSON_NAME] Edge Oil Change" at bounding box center [234, 382] width 99 height 18
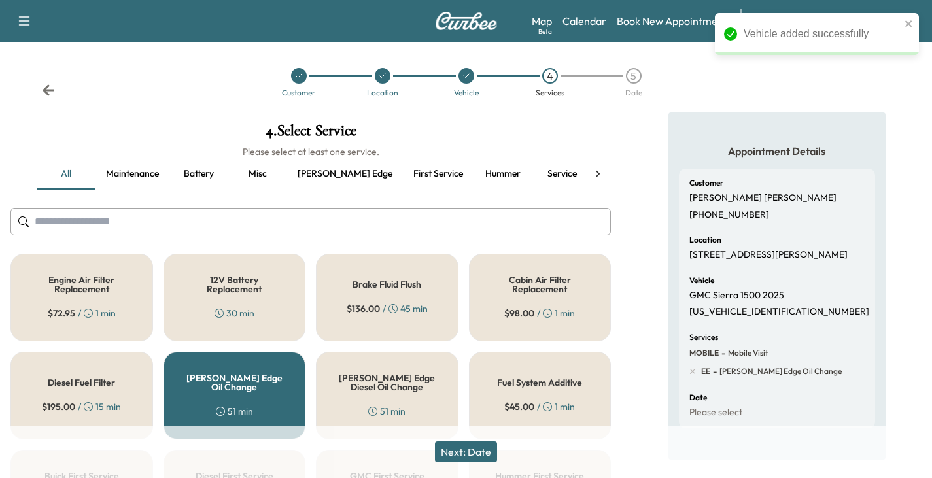
click at [460, 447] on button "Next: Date" at bounding box center [466, 451] width 62 height 21
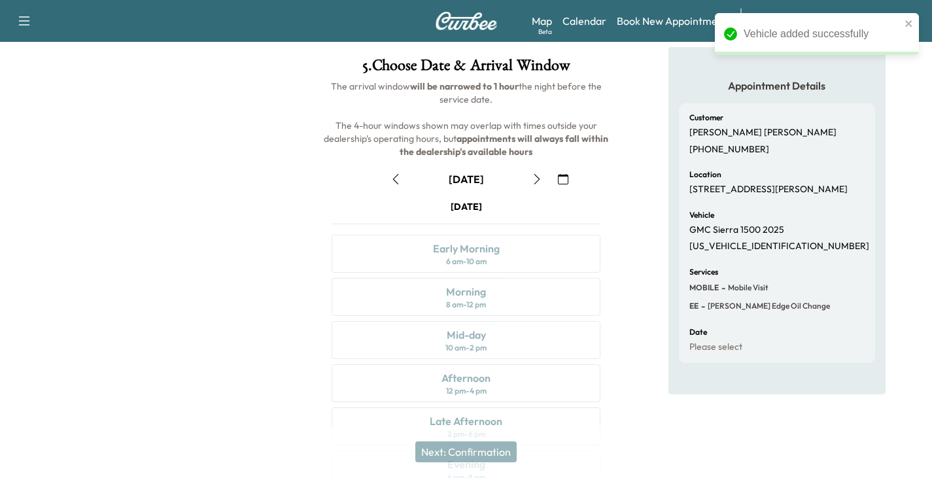
click at [534, 181] on icon "button" at bounding box center [537, 179] width 10 height 10
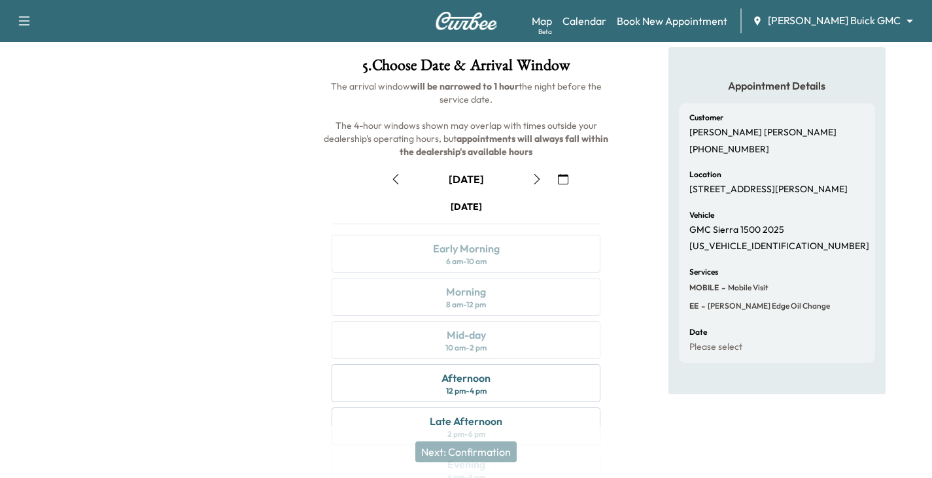
click at [533, 175] on icon "button" at bounding box center [537, 179] width 10 height 10
click at [536, 182] on icon "button" at bounding box center [537, 179] width 6 height 10
click at [538, 175] on icon "button" at bounding box center [537, 179] width 10 height 10
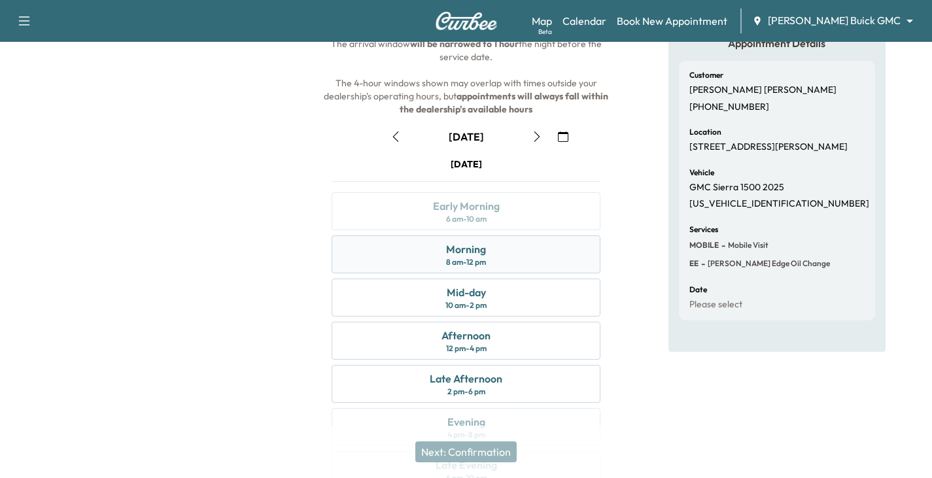
scroll to position [131, 0]
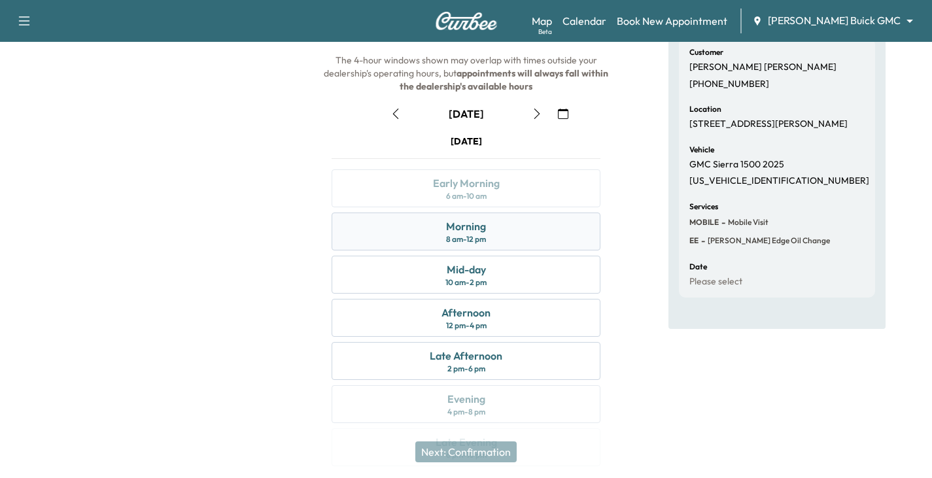
click at [496, 234] on div "Morning 8 am - 12 pm" at bounding box center [466, 232] width 269 height 38
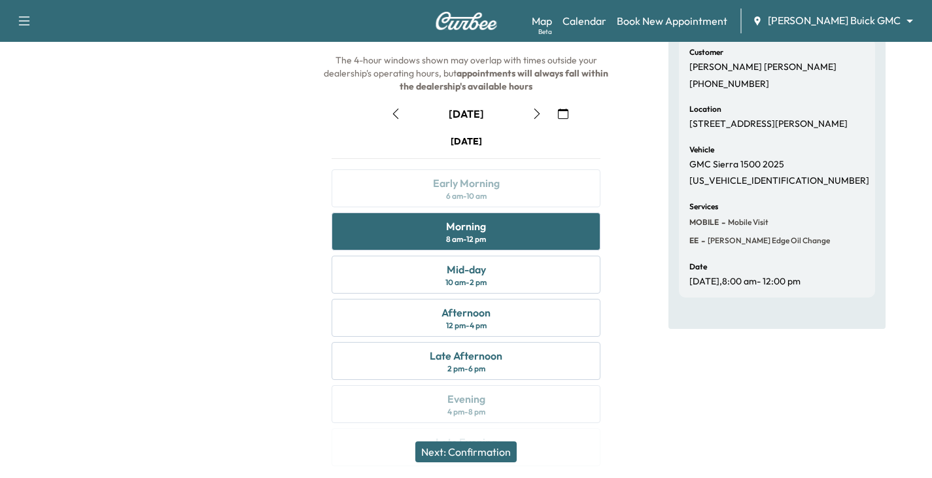
click at [473, 451] on button "Next: Confirmation" at bounding box center [465, 451] width 101 height 21
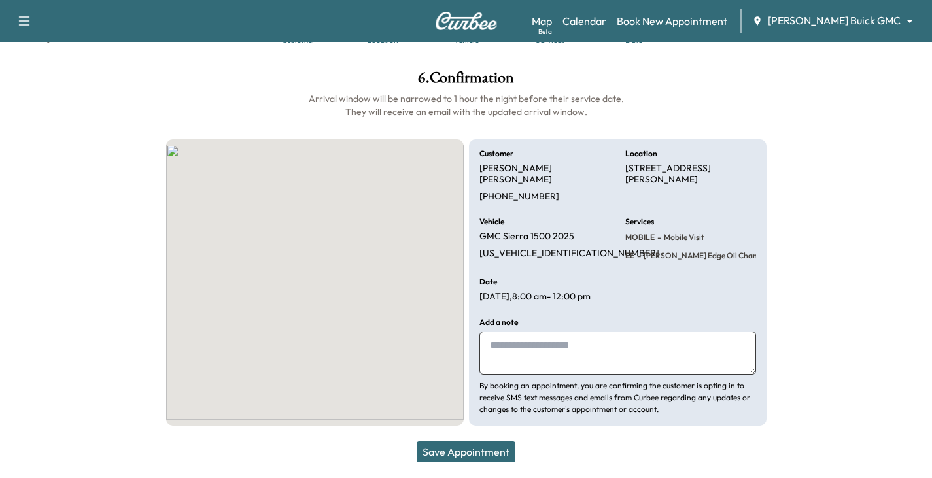
scroll to position [41, 0]
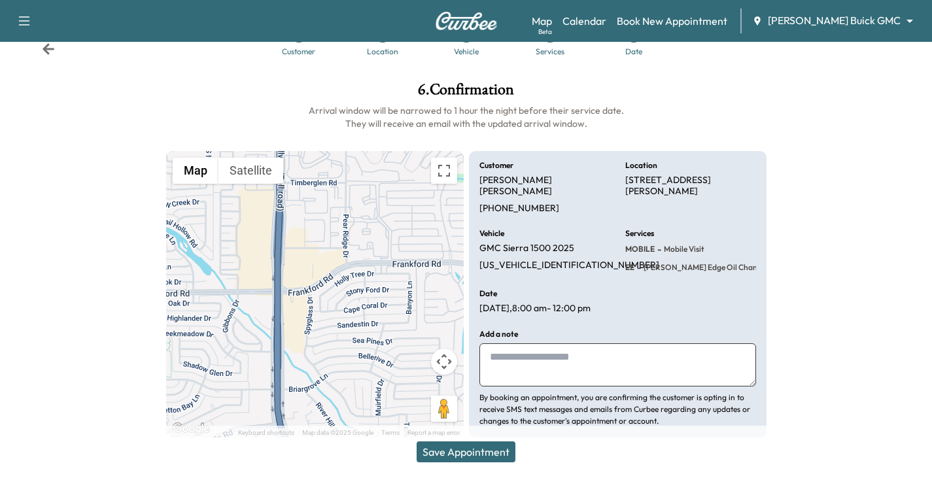
click at [471, 449] on button "Save Appointment" at bounding box center [466, 451] width 99 height 21
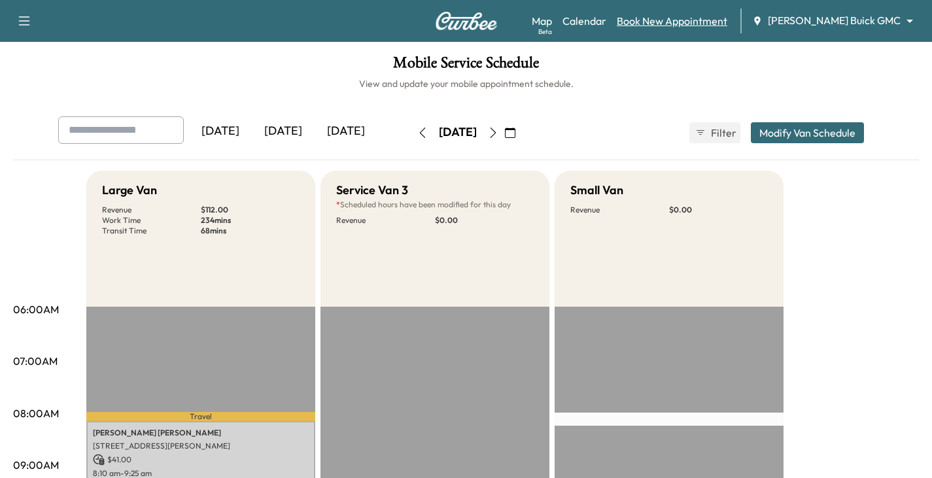
click at [697, 25] on link "Book New Appointment" at bounding box center [672, 21] width 111 height 16
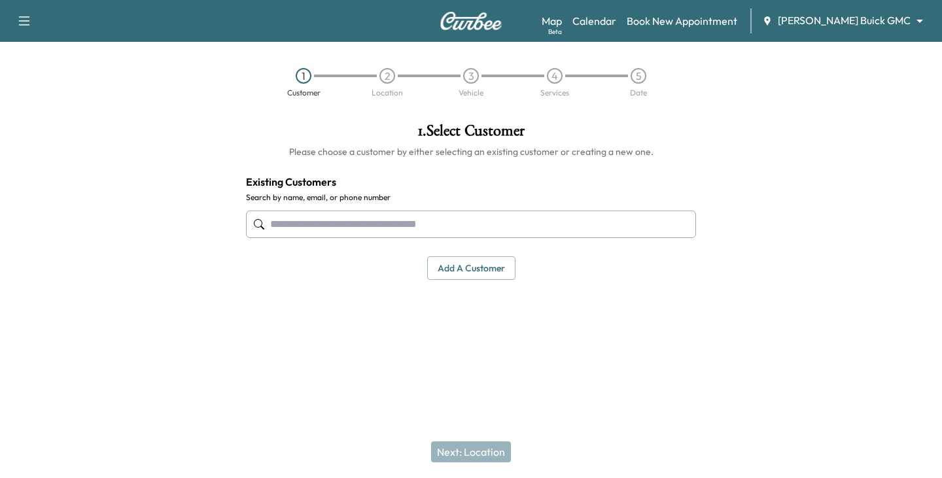
click at [282, 228] on input "text" at bounding box center [471, 224] width 450 height 27
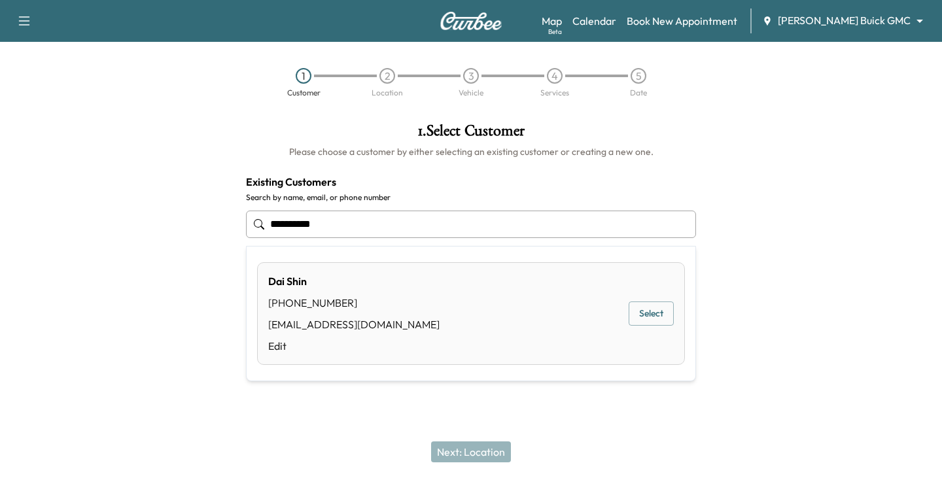
click at [643, 309] on button "Select" at bounding box center [651, 314] width 45 height 24
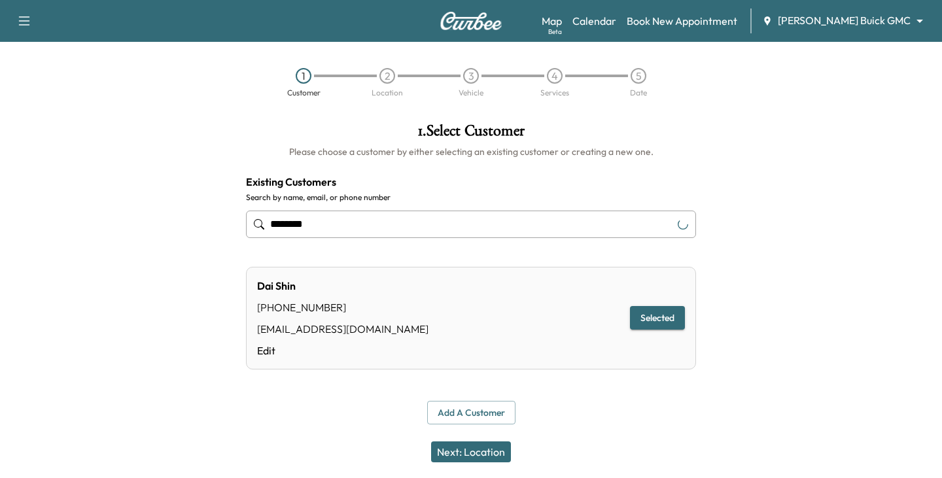
type input "********"
click at [467, 457] on button "Next: Location" at bounding box center [471, 451] width 80 height 21
